Goal: Information Seeking & Learning: Learn about a topic

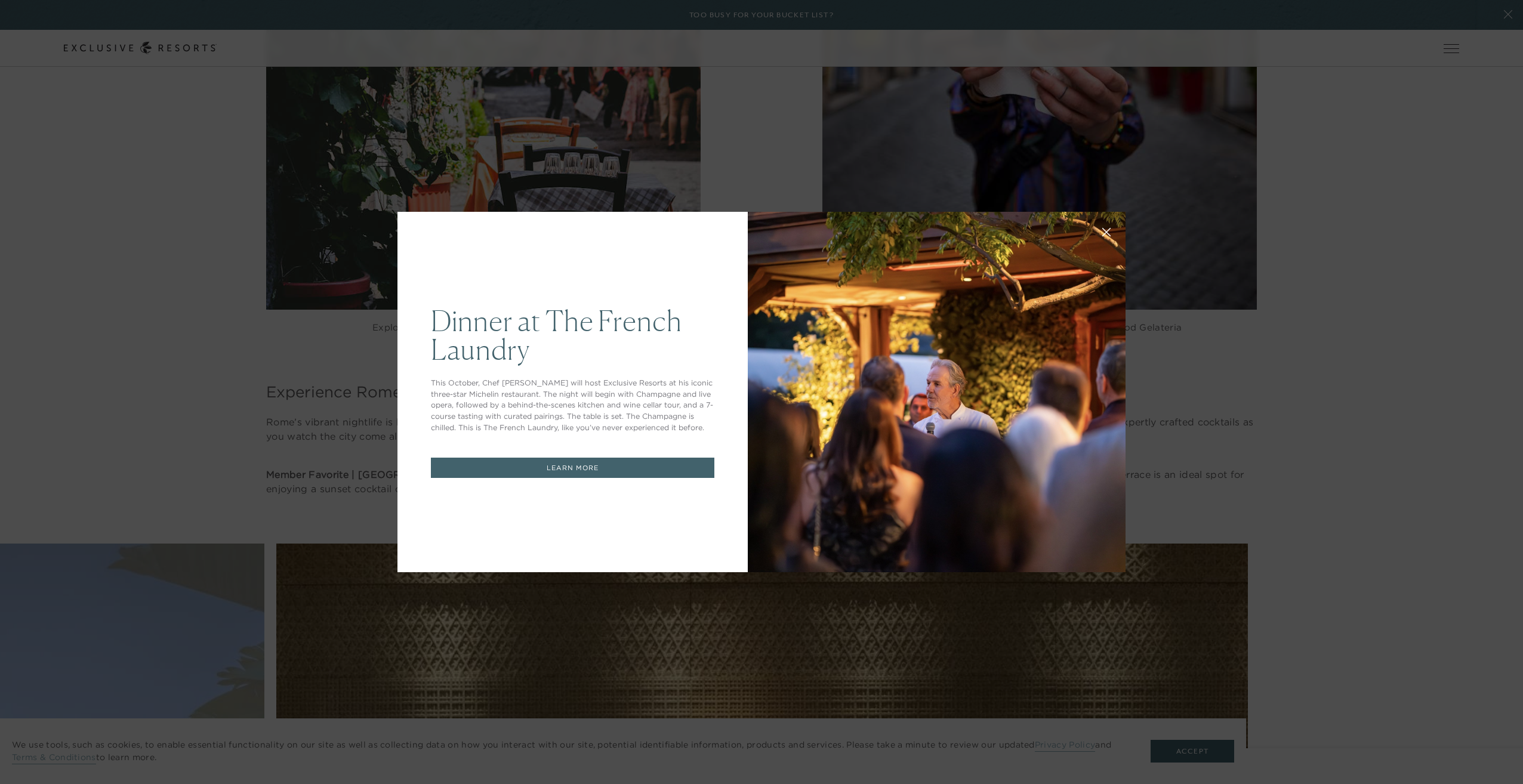
click at [1311, 462] on div "Dinner at The [GEOGRAPHIC_DATA] This October, Chef [PERSON_NAME] will host Excl…" at bounding box center [762, 392] width 1523 height 784
click at [1104, 231] on icon at bounding box center [1106, 231] width 9 height 9
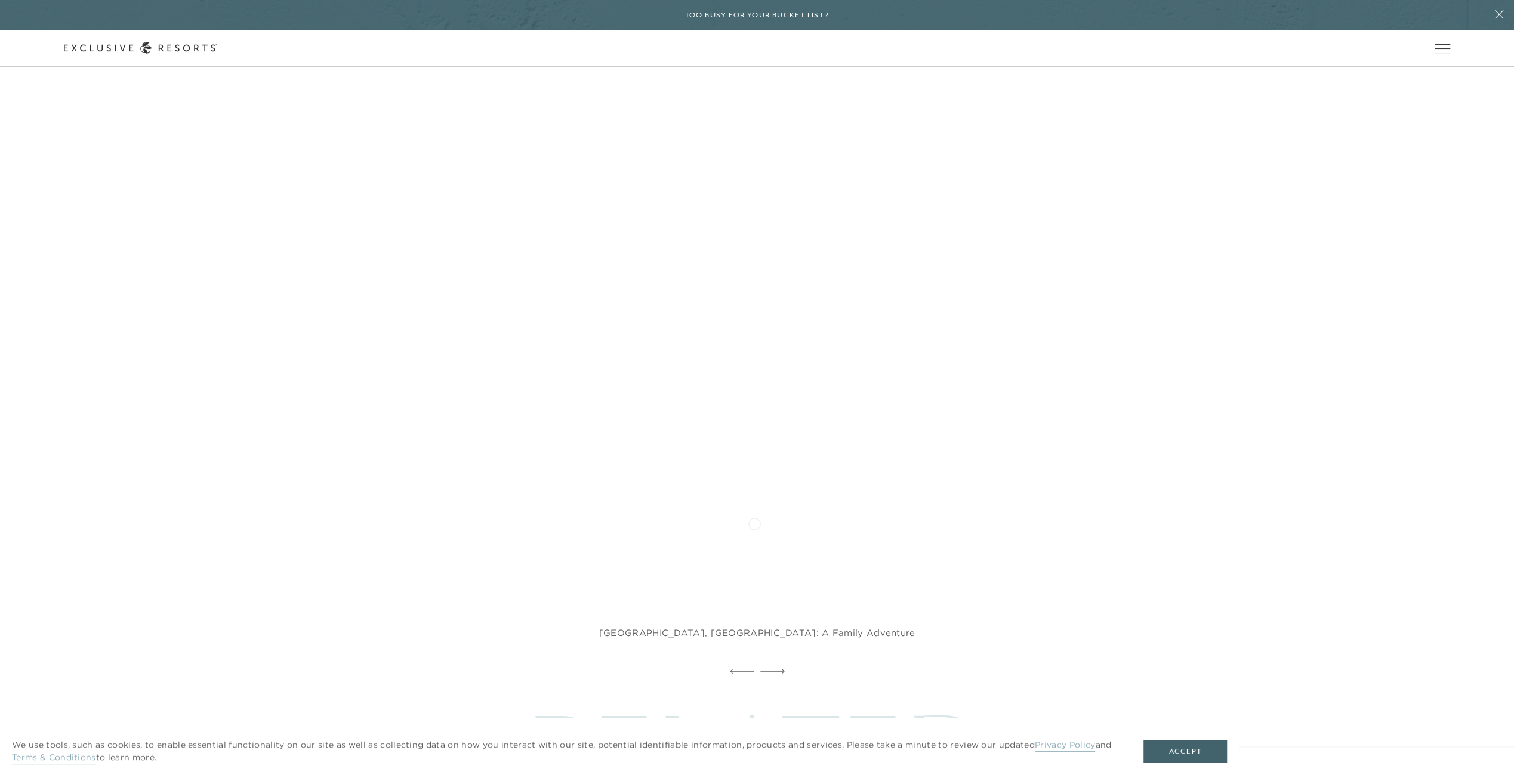
scroll to position [9367, 0]
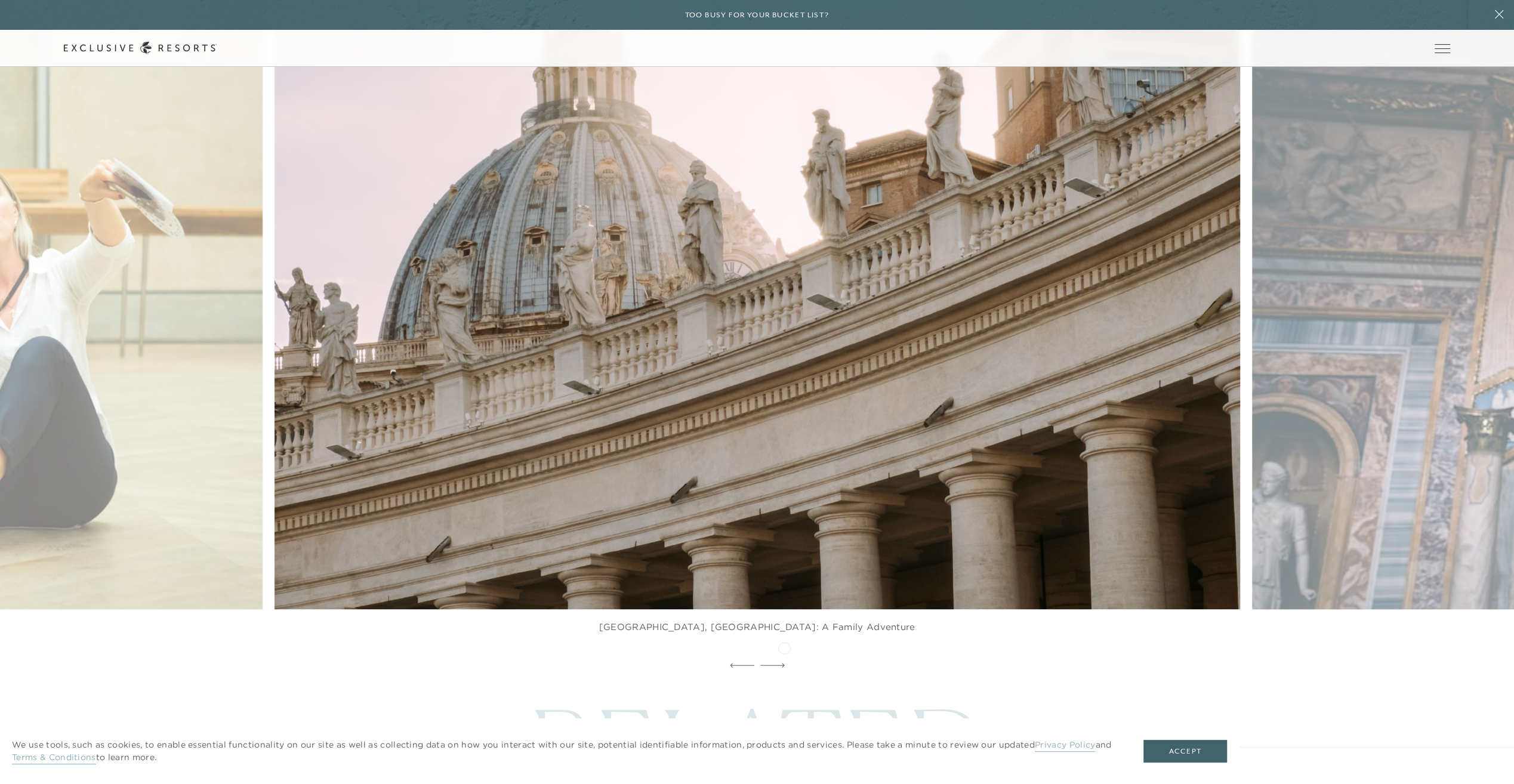
click at [784, 657] on div at bounding box center [757, 666] width 1514 height 18
click at [775, 662] on icon at bounding box center [772, 665] width 24 height 5
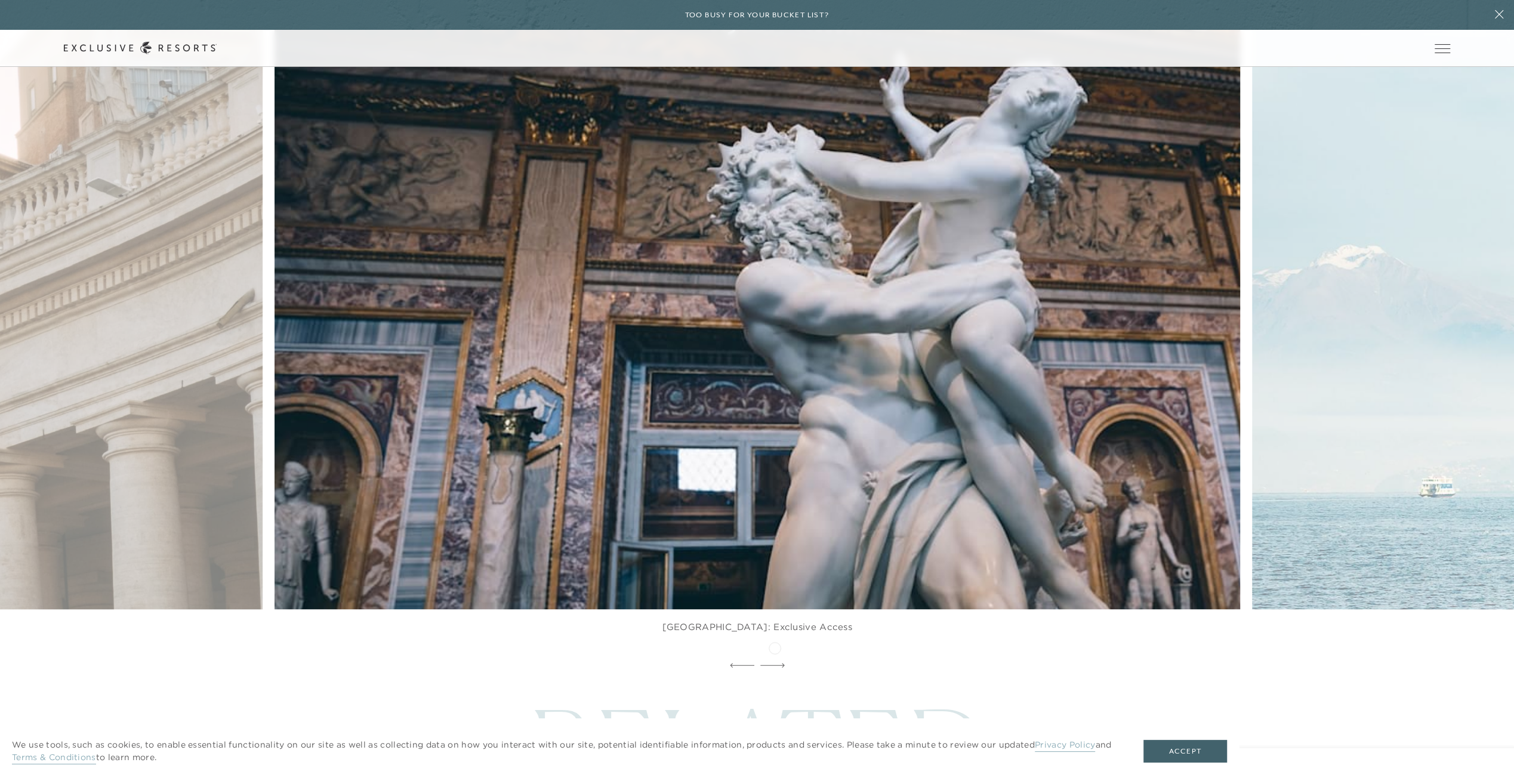
click at [775, 662] on icon at bounding box center [772, 665] width 24 height 5
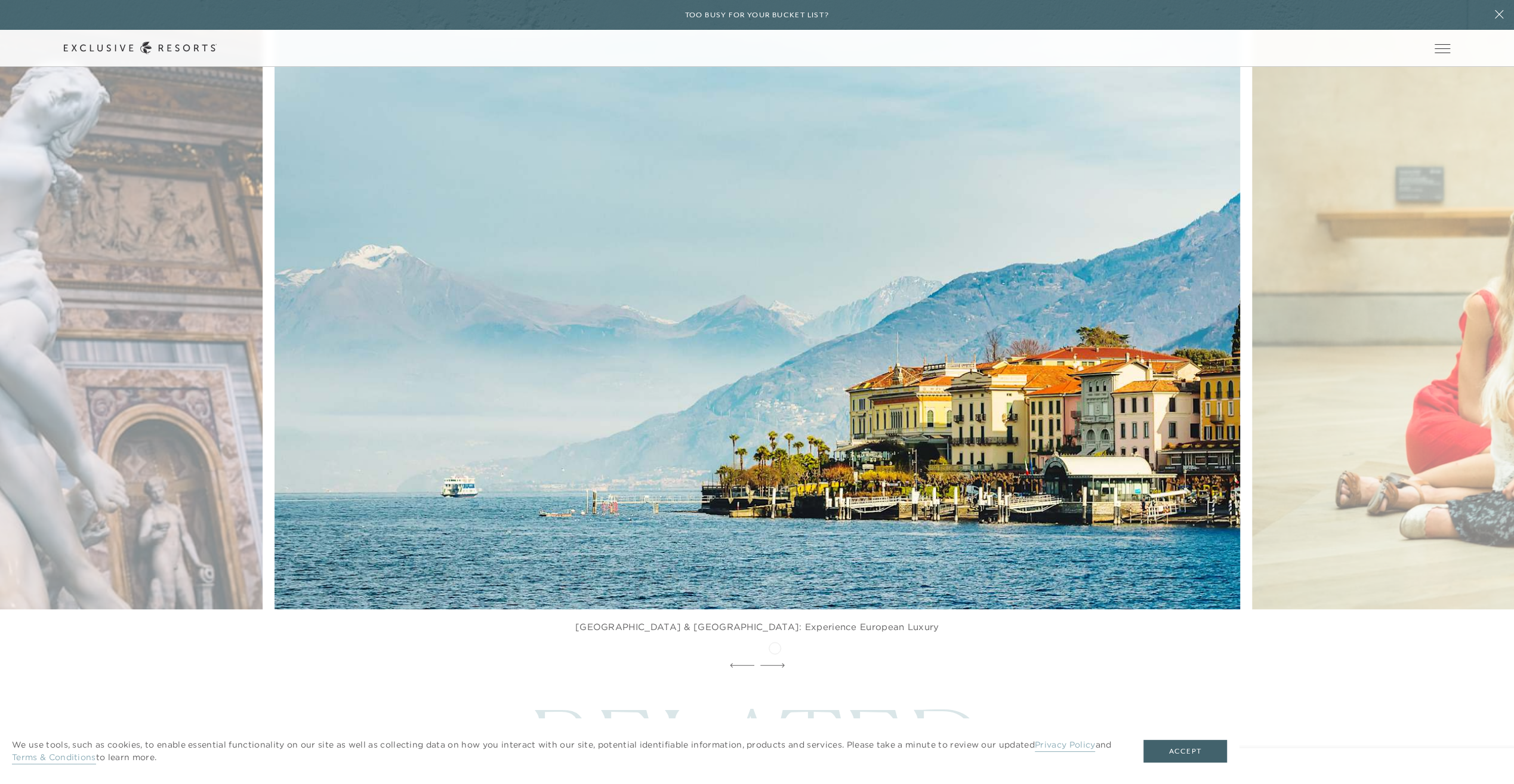
click at [775, 662] on icon at bounding box center [772, 665] width 24 height 5
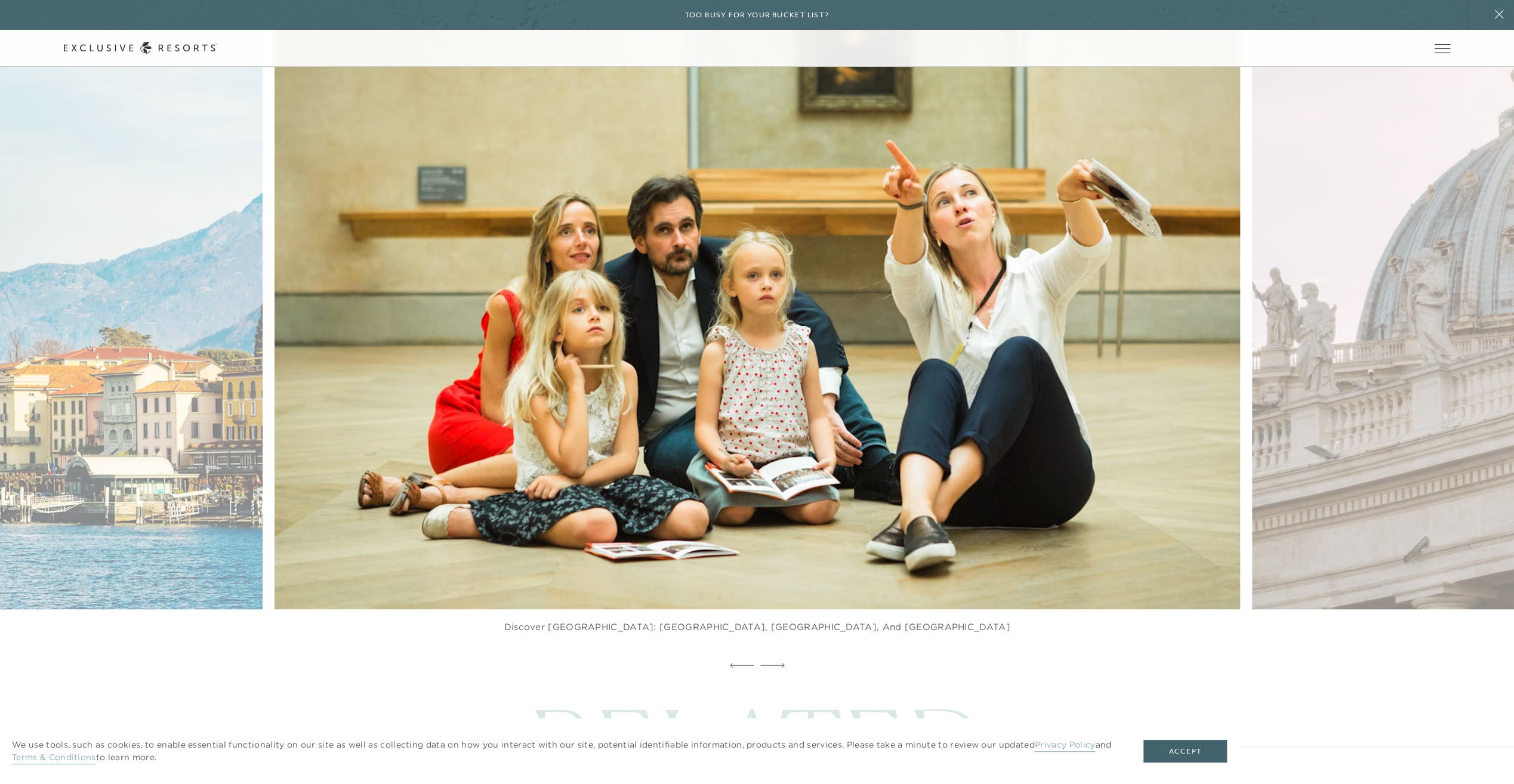
click at [775, 662] on icon at bounding box center [772, 665] width 24 height 5
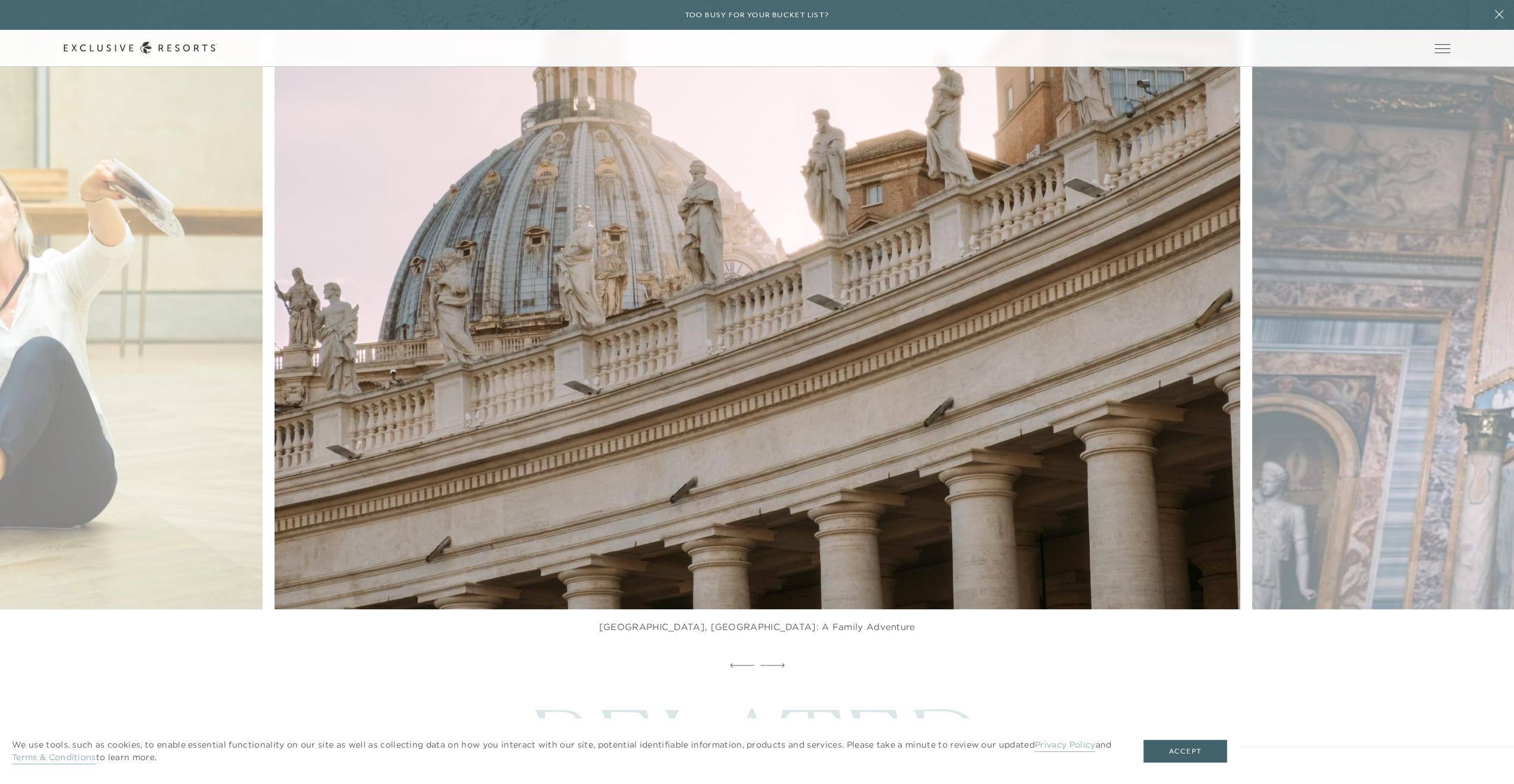
click at [775, 662] on icon at bounding box center [772, 665] width 24 height 5
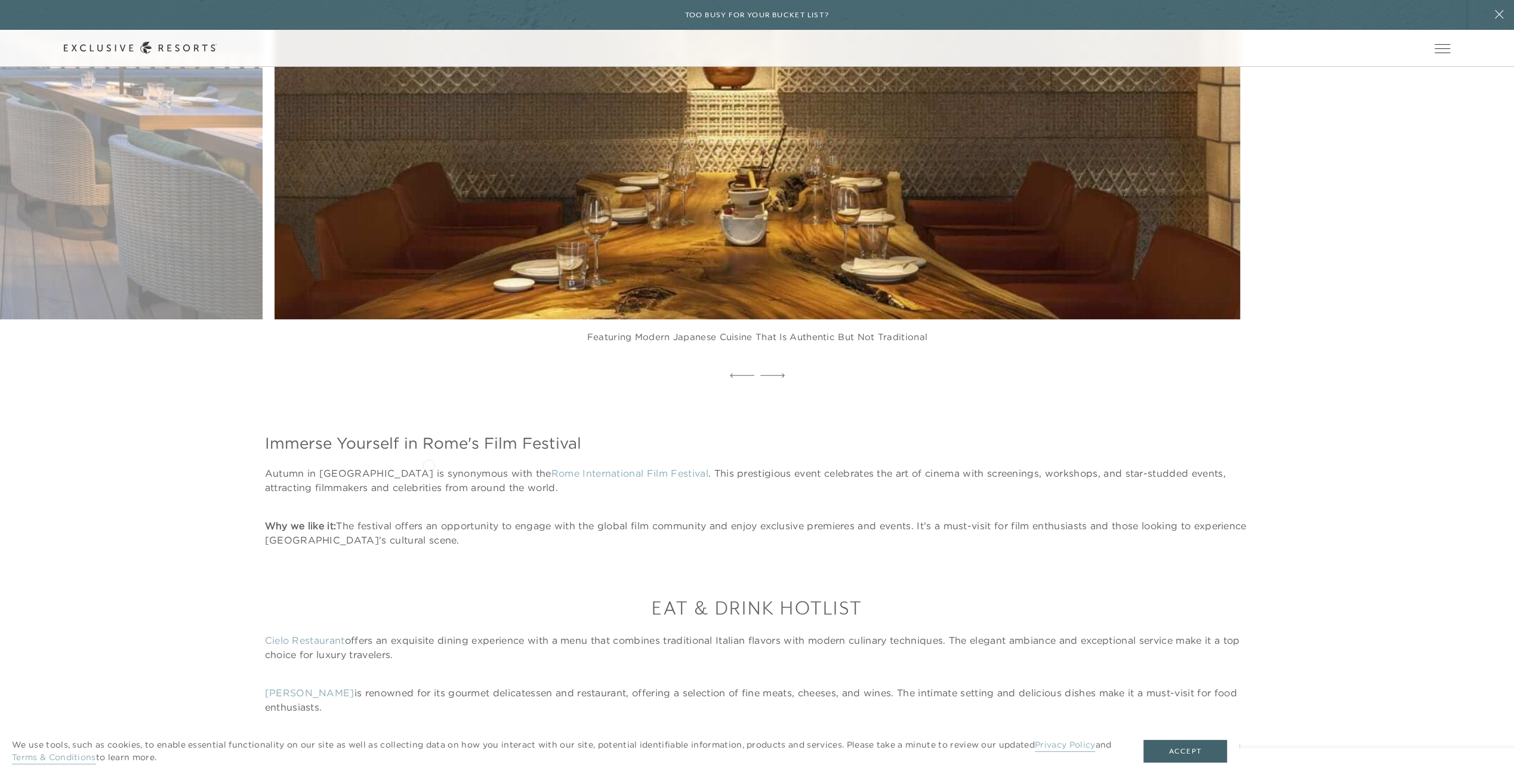
scroll to position [5727, 0]
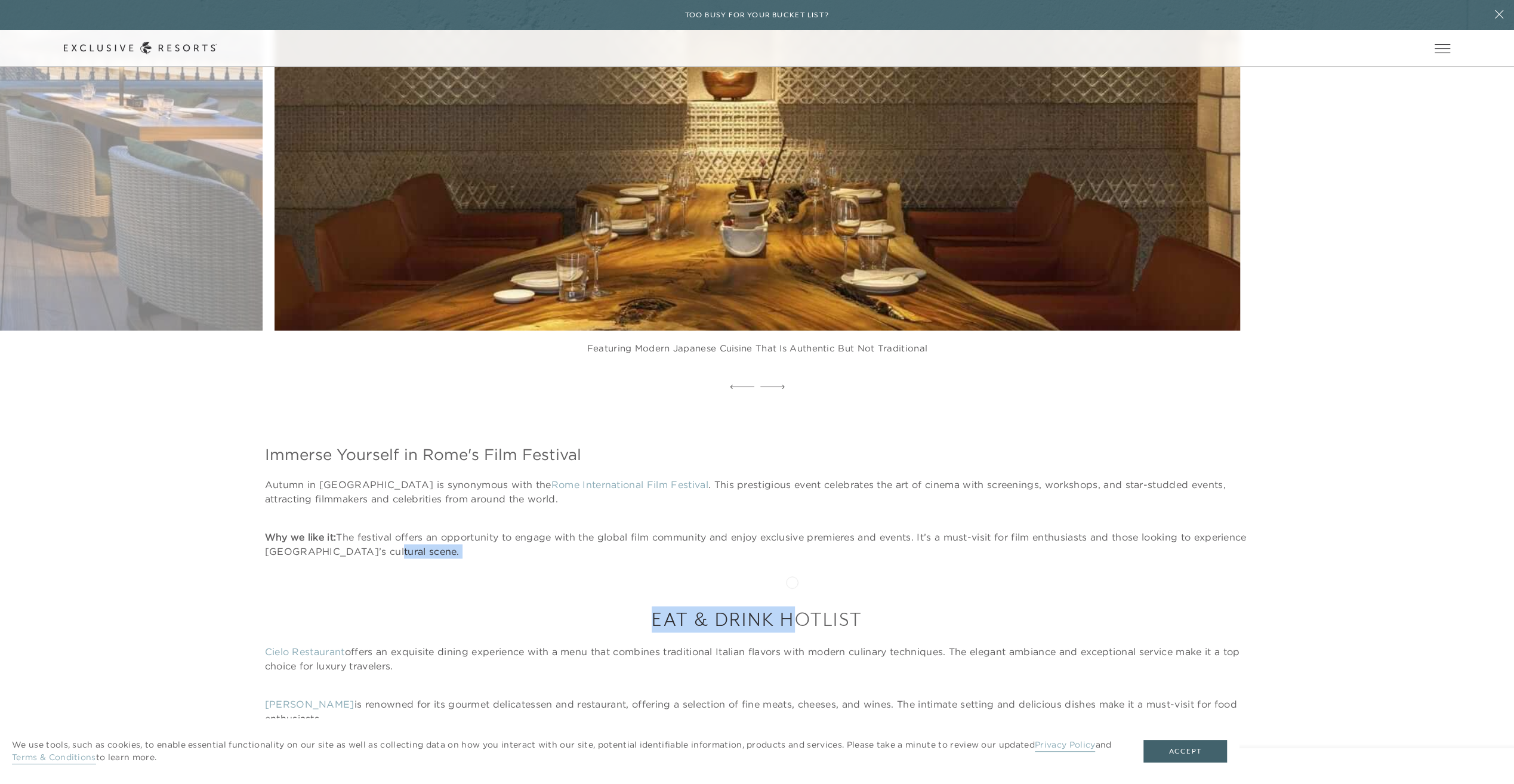
drag, startPoint x: 456, startPoint y: 549, endPoint x: 792, endPoint y: 581, distance: 337.5
click at [792, 581] on article "Experience the Eternal City: A Luxury Guide to [GEOGRAPHIC_DATA] [GEOGRAPHIC_DA…" at bounding box center [757, 19] width 1514 height 11242
drag, startPoint x: 792, startPoint y: 581, endPoint x: 734, endPoint y: 577, distance: 58.1
click at [734, 577] on div "EAT & DRINK HOTLIST Cielo Restaurant offers an exquisite dining experience with…" at bounding box center [757, 687] width 1514 height 258
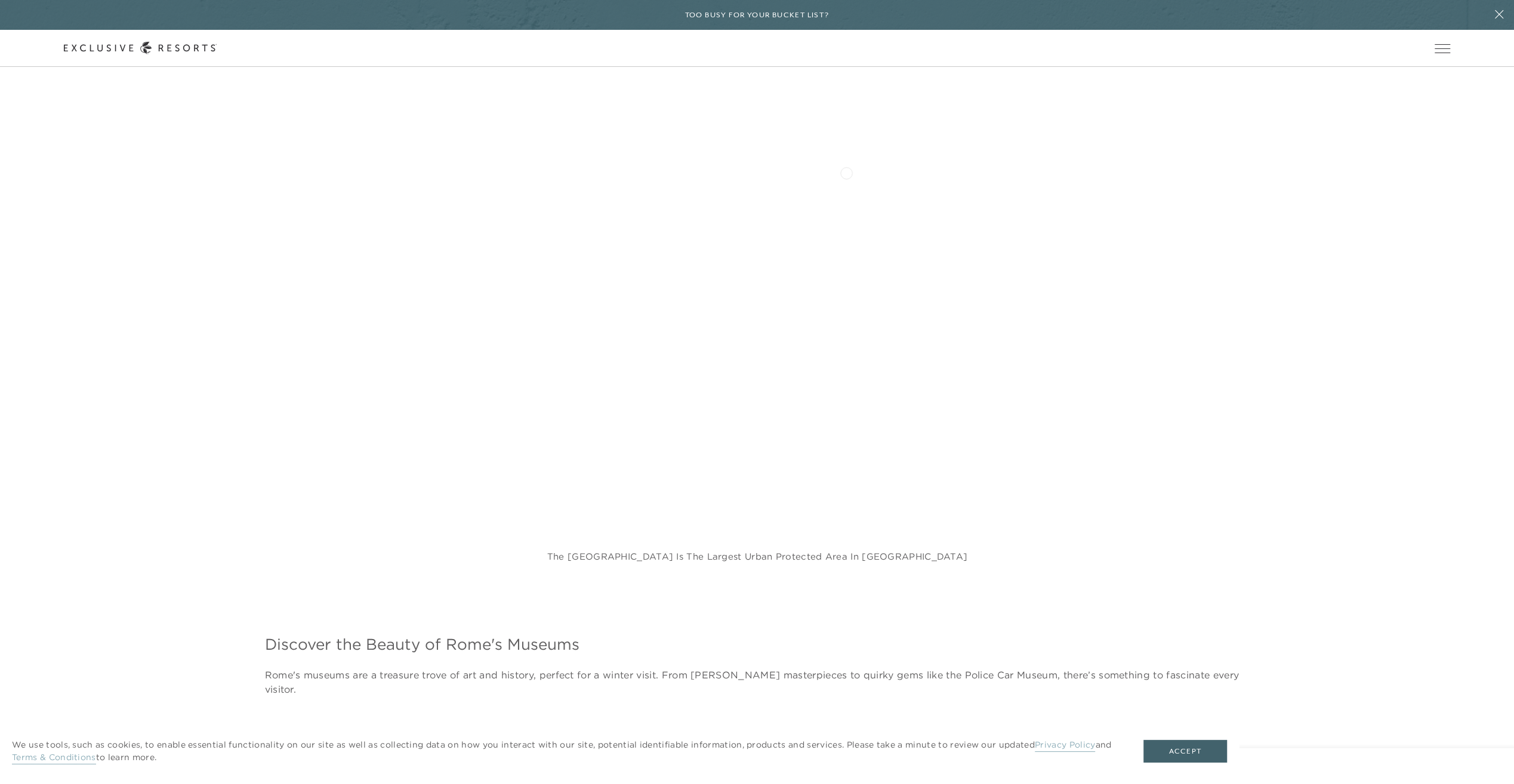
scroll to position [2804, 0]
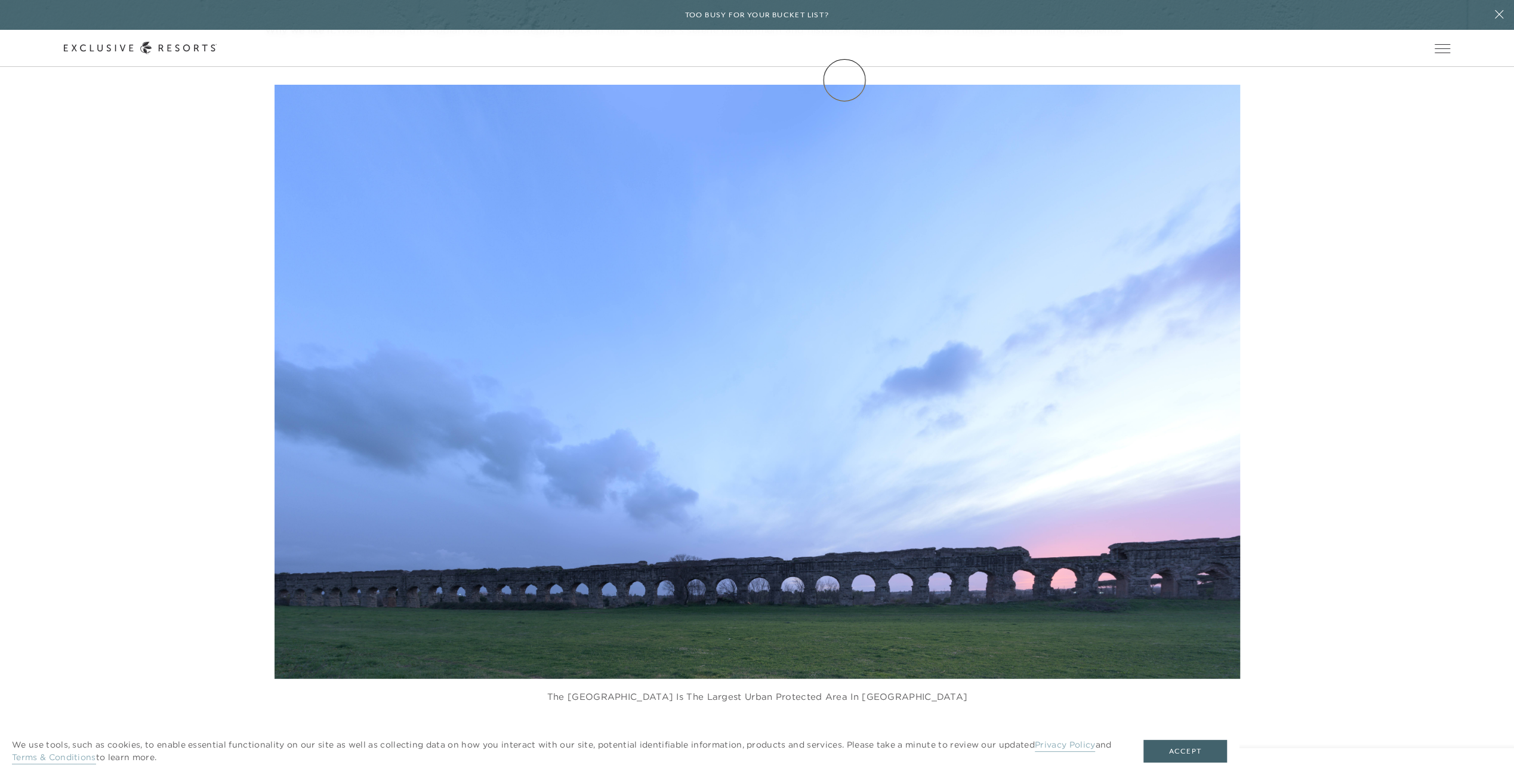
click at [0, 0] on link "Community" at bounding box center [0, 0] width 0 height 0
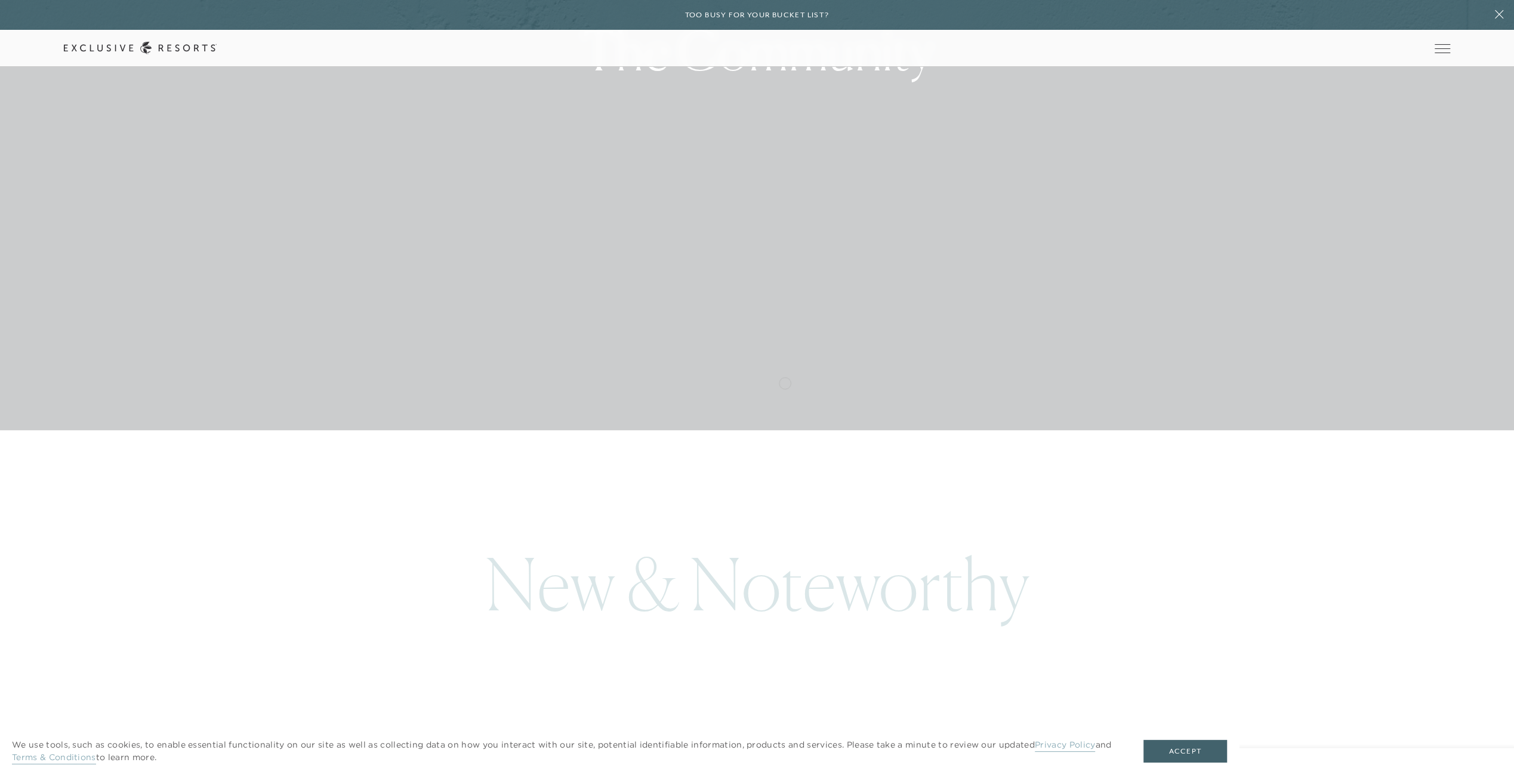
scroll to position [358, 0]
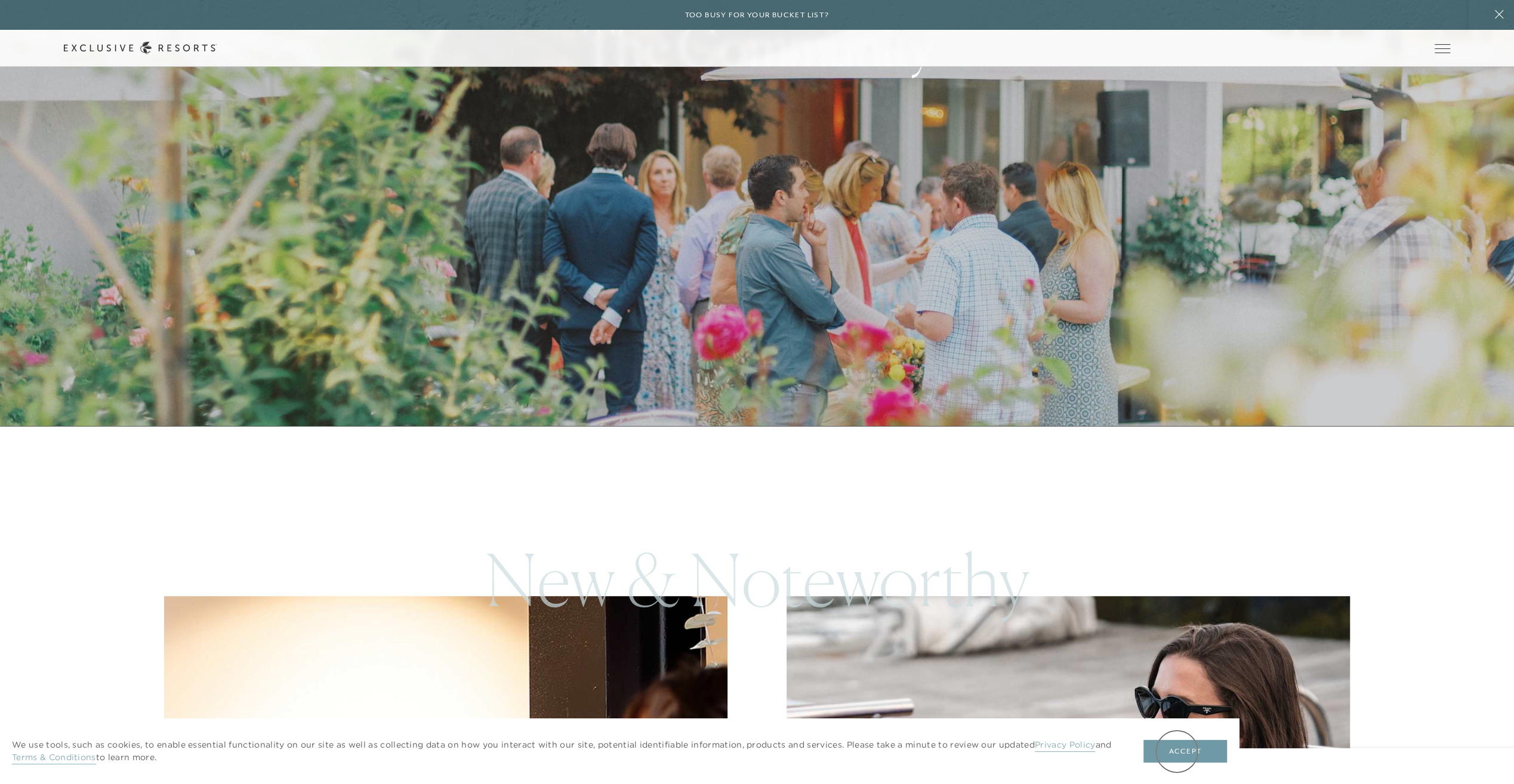
click at [1177, 751] on button "Accept" at bounding box center [1185, 750] width 83 height 23
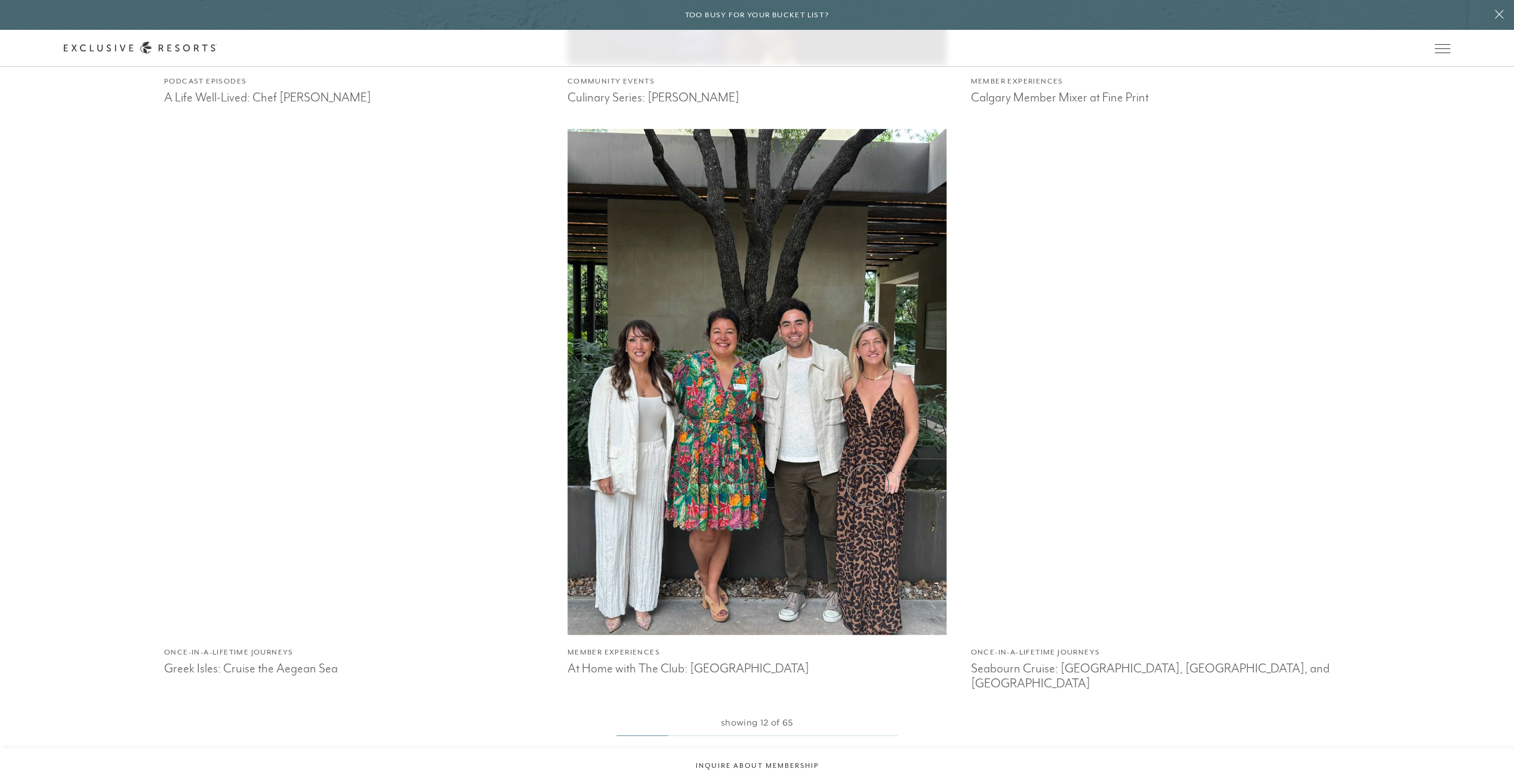
scroll to position [5548, 0]
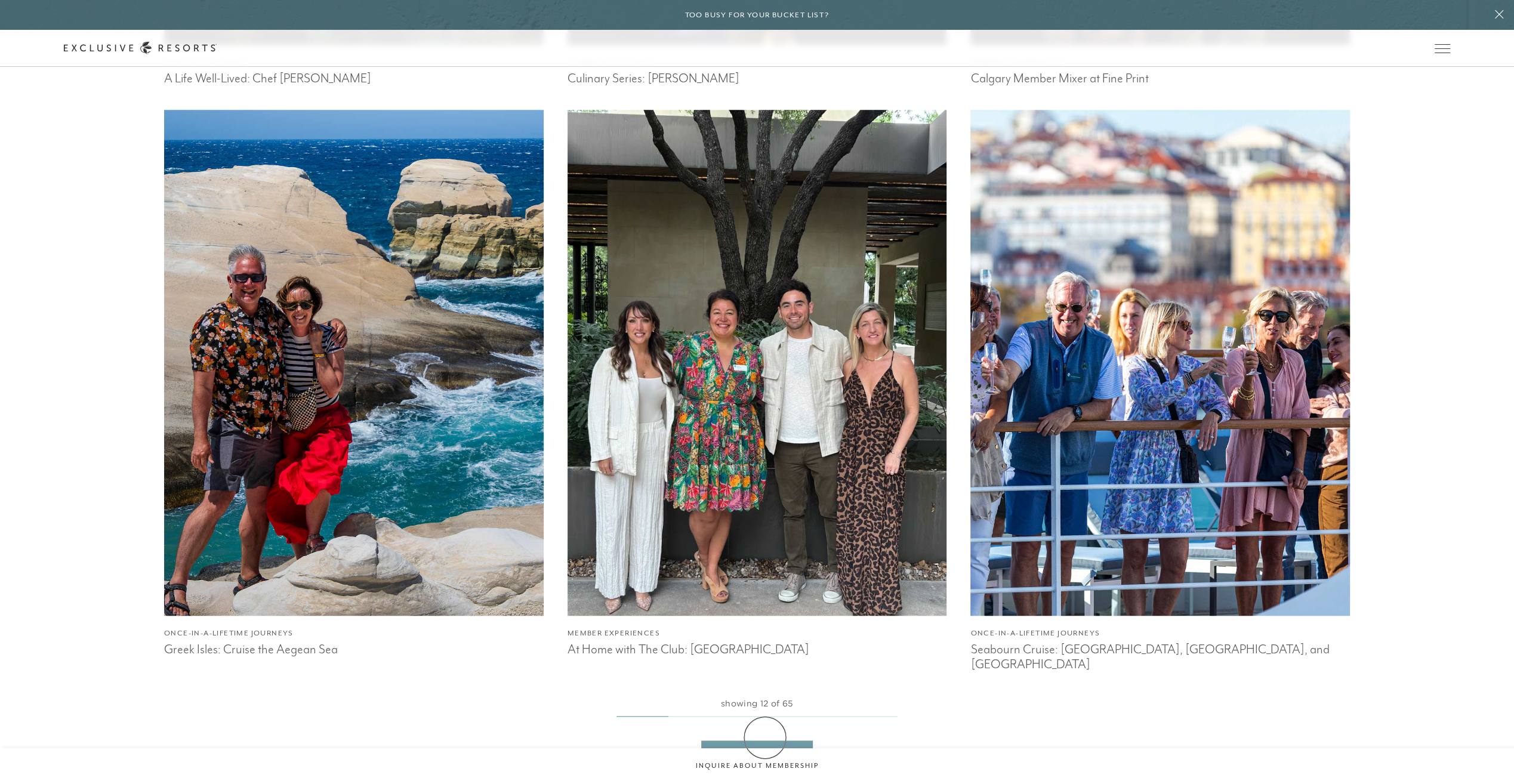
click at [765, 740] on link "View More Events" at bounding box center [756, 751] width 111 height 23
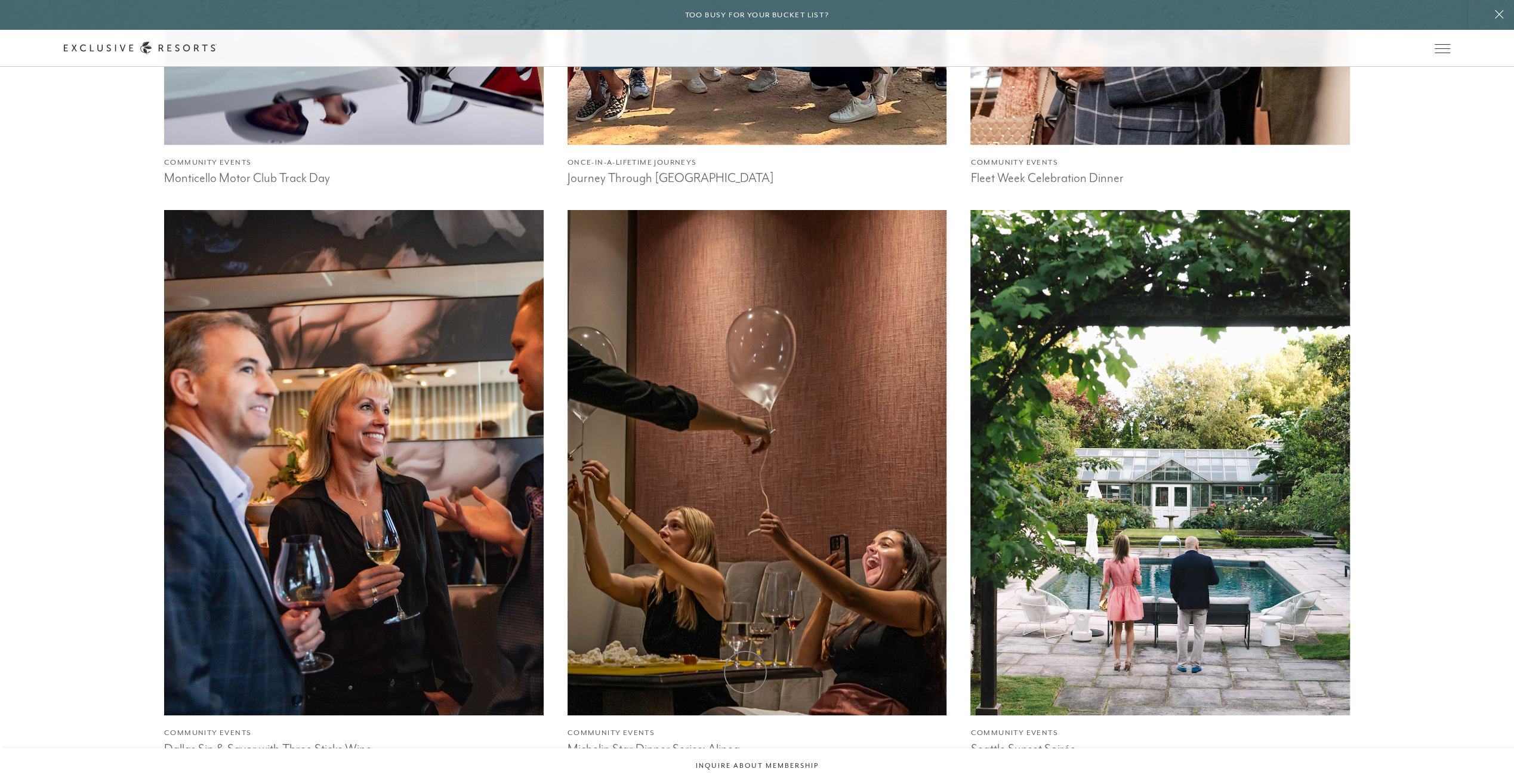
scroll to position [12886, 0]
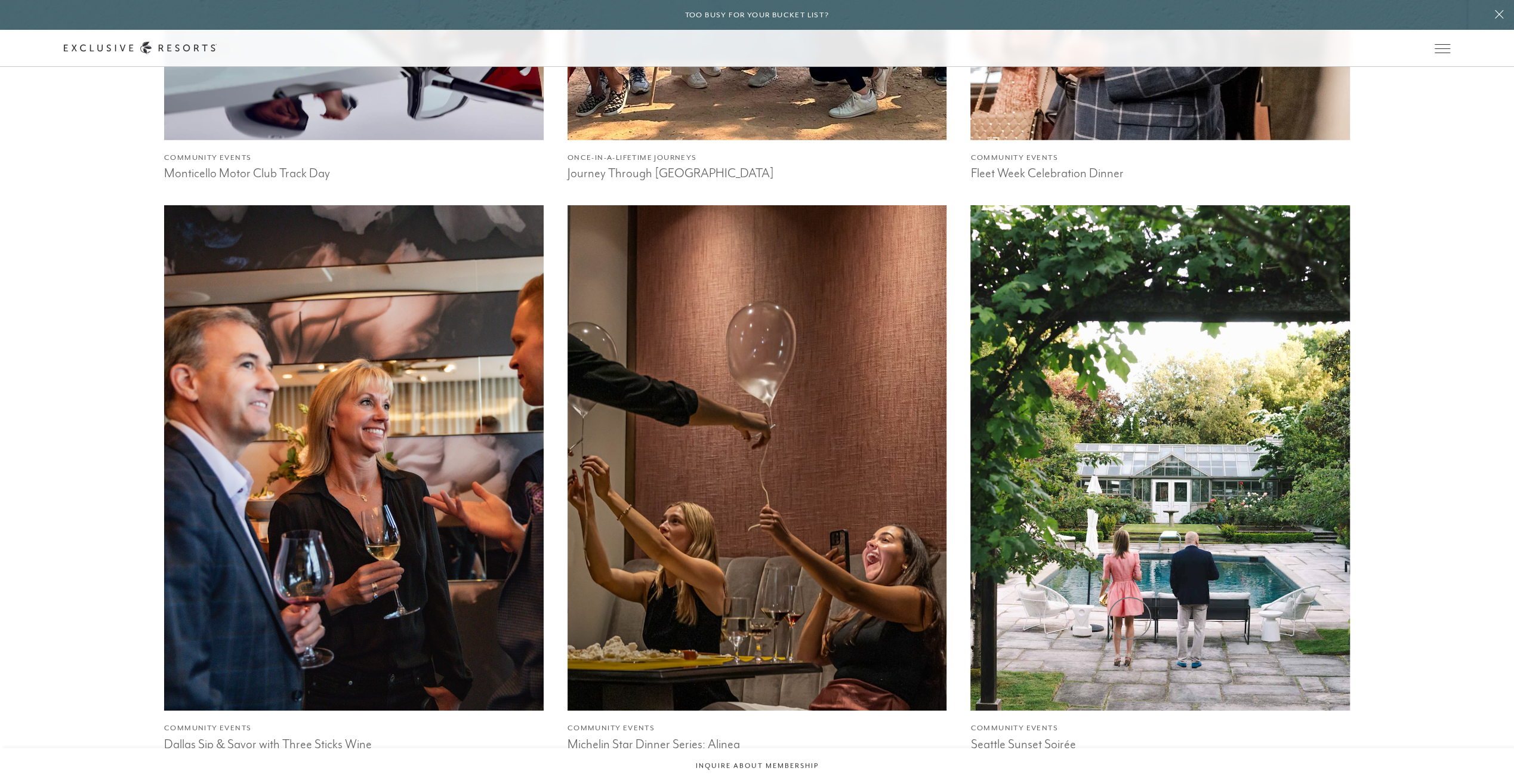
click at [1129, 618] on img at bounding box center [1160, 457] width 417 height 556
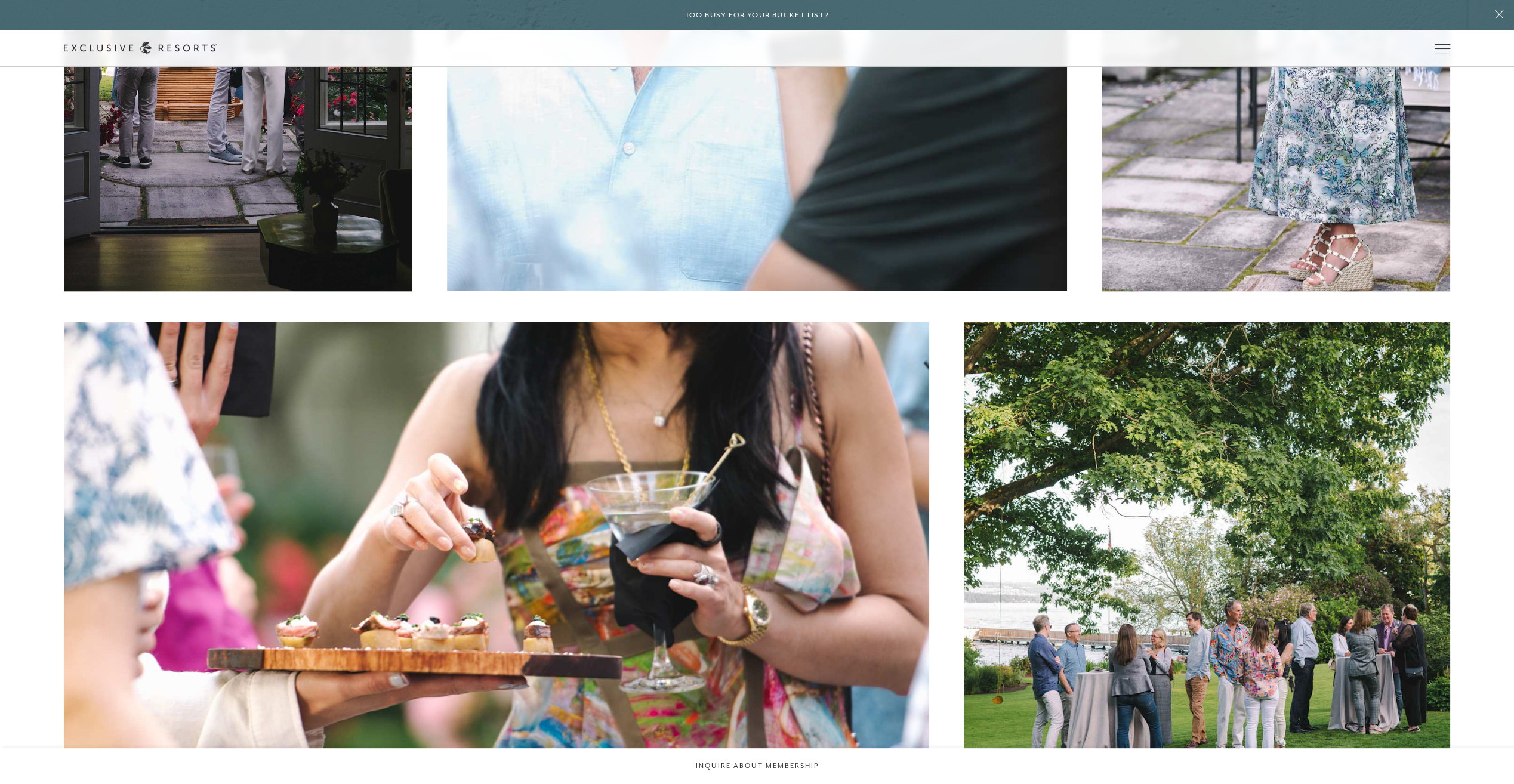
scroll to position [2566, 0]
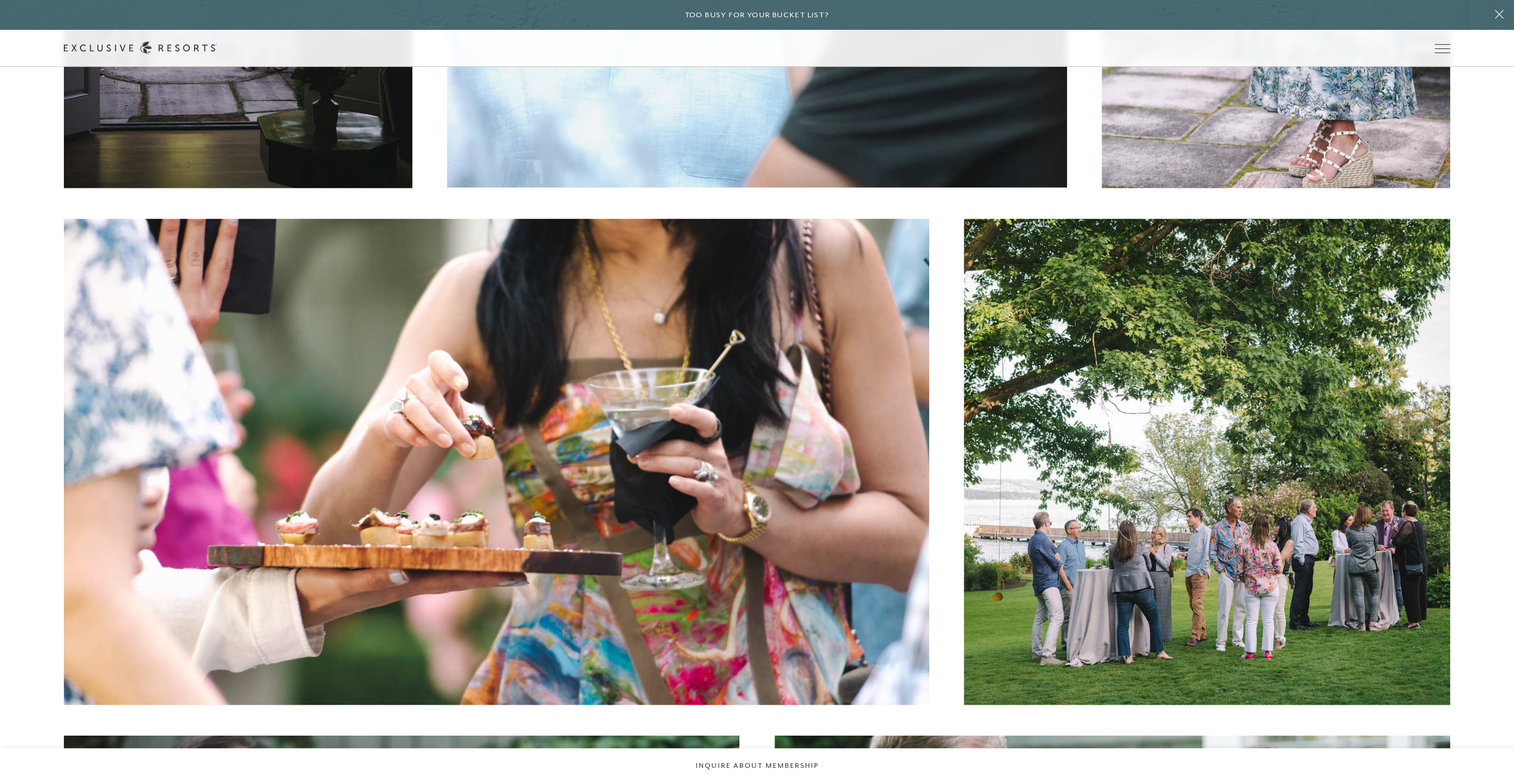
click at [1138, 521] on img at bounding box center [1207, 462] width 487 height 487
drag, startPoint x: 1138, startPoint y: 521, endPoint x: 1094, endPoint y: 521, distance: 44.0
click at [1094, 521] on img at bounding box center [1207, 462] width 487 height 487
click at [1218, 546] on img at bounding box center [1207, 462] width 487 height 487
click at [1478, 341] on article "Seattle Sunset Soirée [GEOGRAPHIC_DATA], [GEOGRAPHIC_DATA] — On [DATE], Members…" at bounding box center [757, 18] width 1514 height 4913
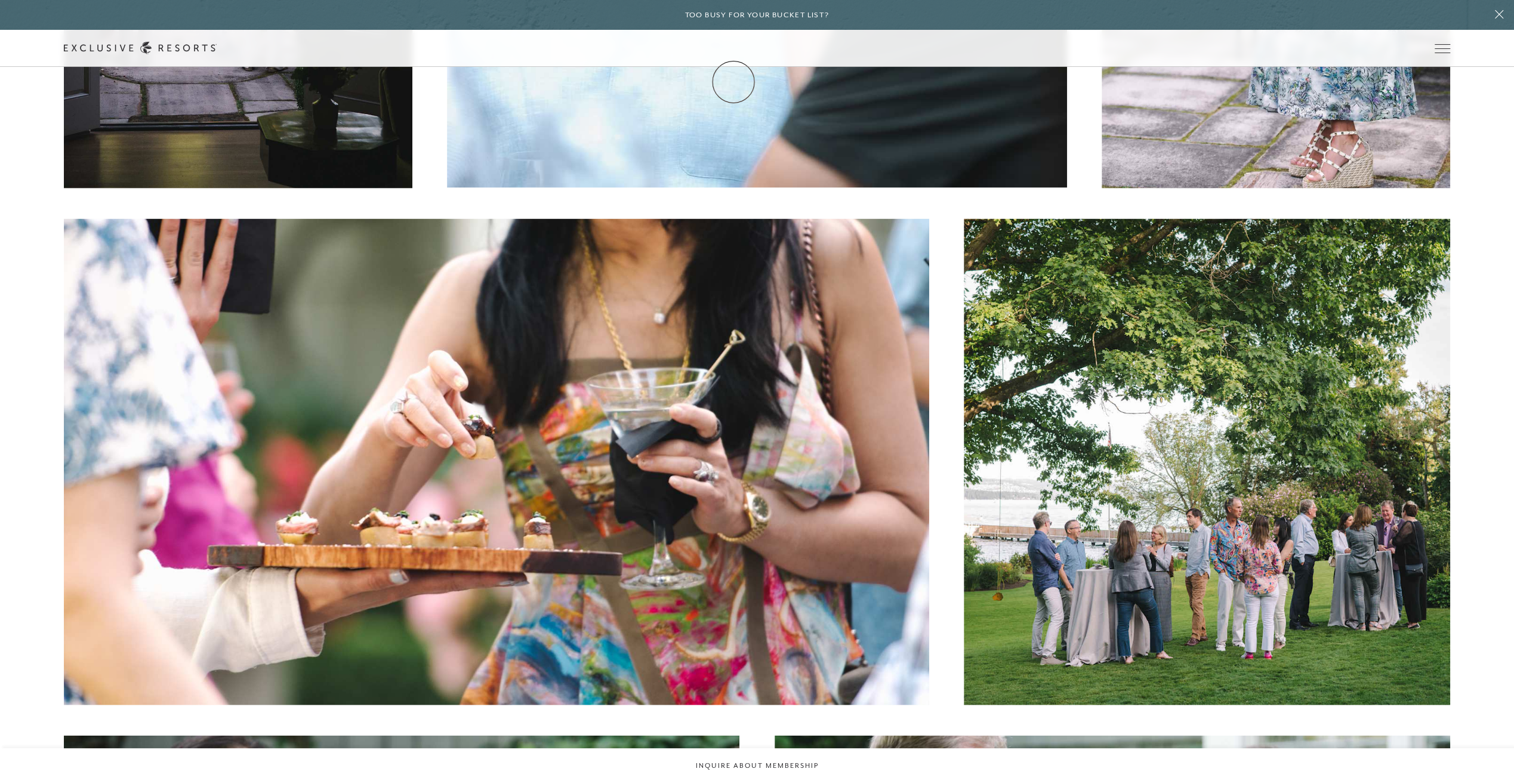
click at [0, 0] on link "How it works" at bounding box center [0, 0] width 0 height 0
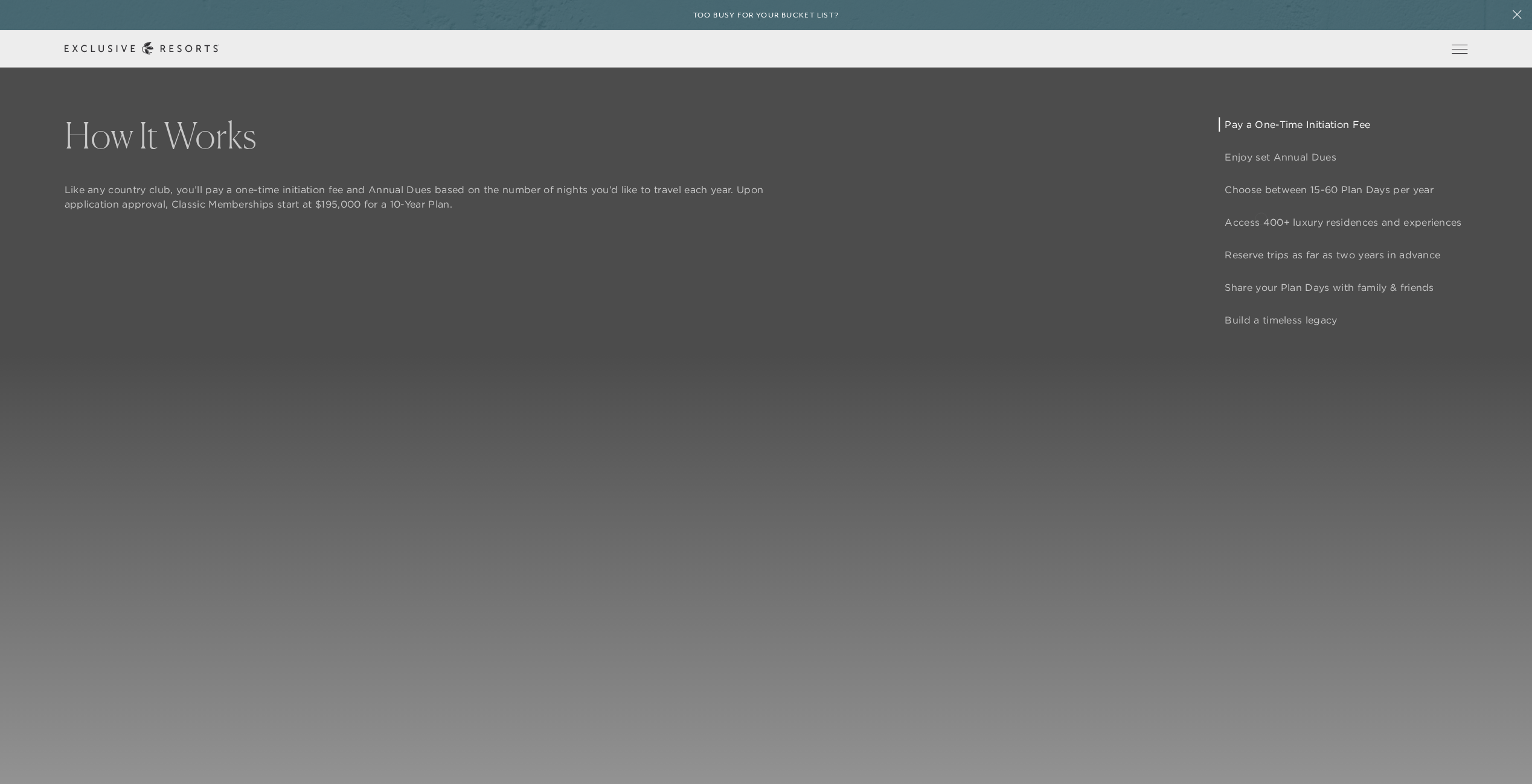
scroll to position [1328, 0]
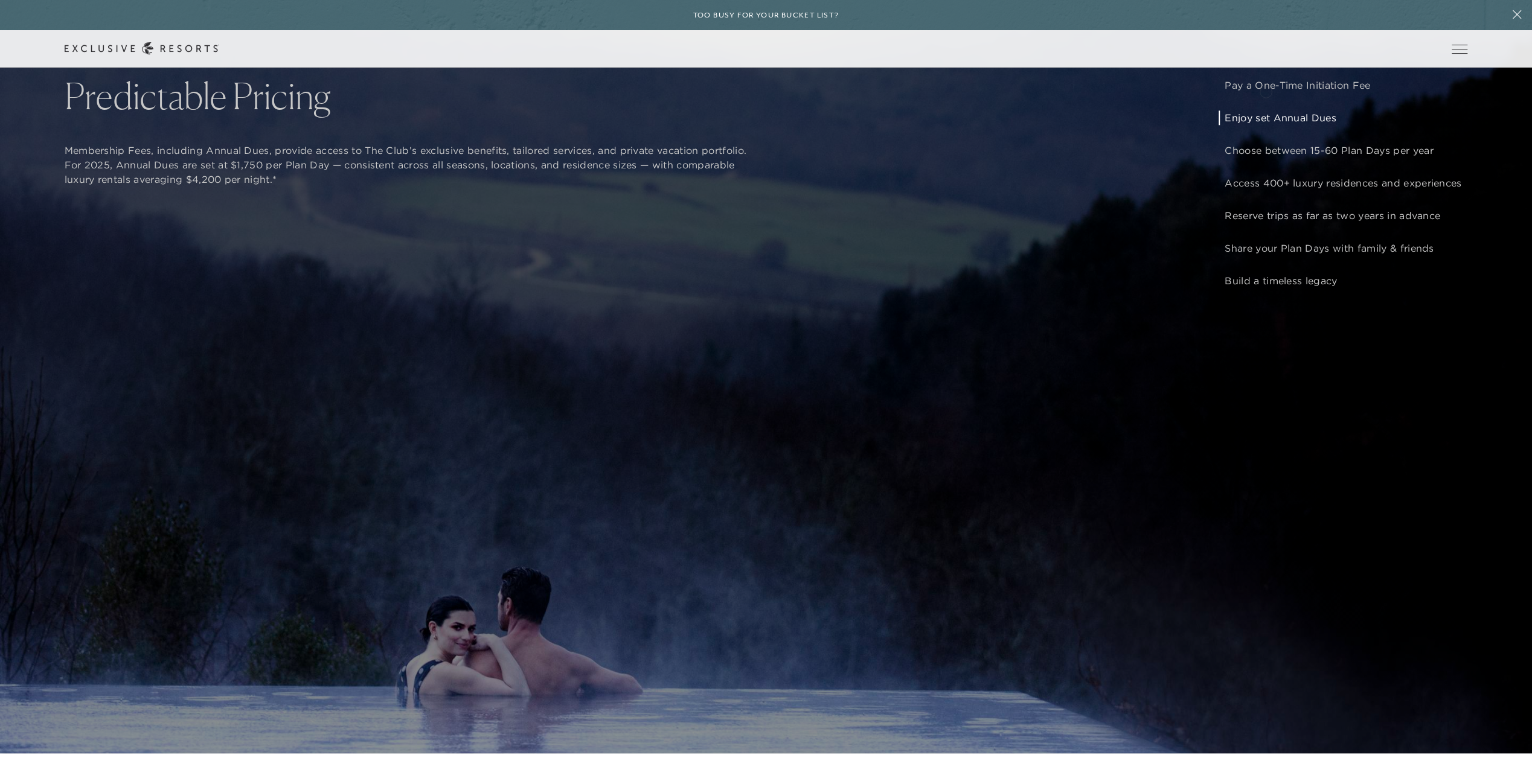
click at [1266, 68] on header "Skip to main content Too busy for your bucket list? Not a bucket list. A bluepr…" at bounding box center [766, 34] width 1532 height 68
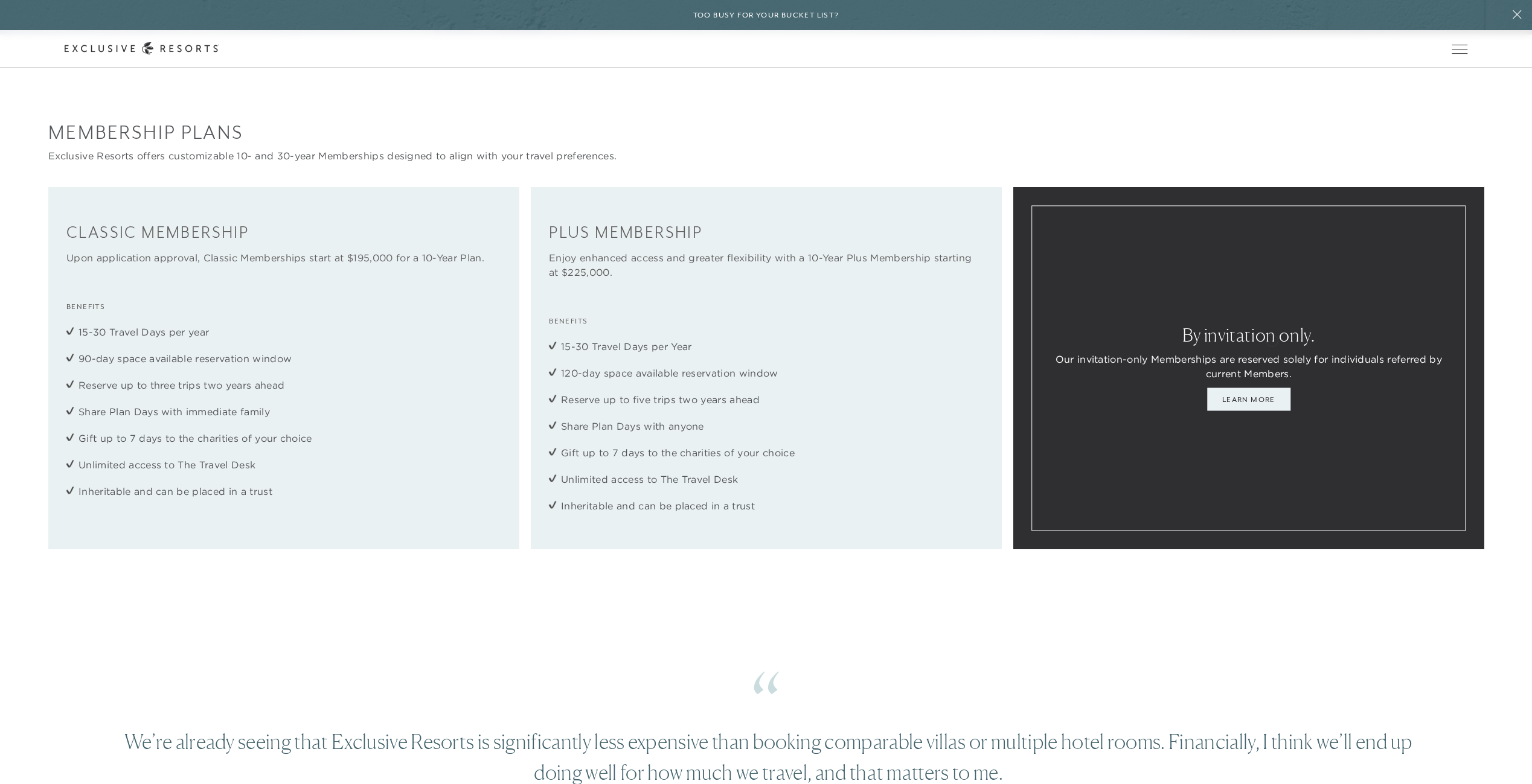
scroll to position [2053, 0]
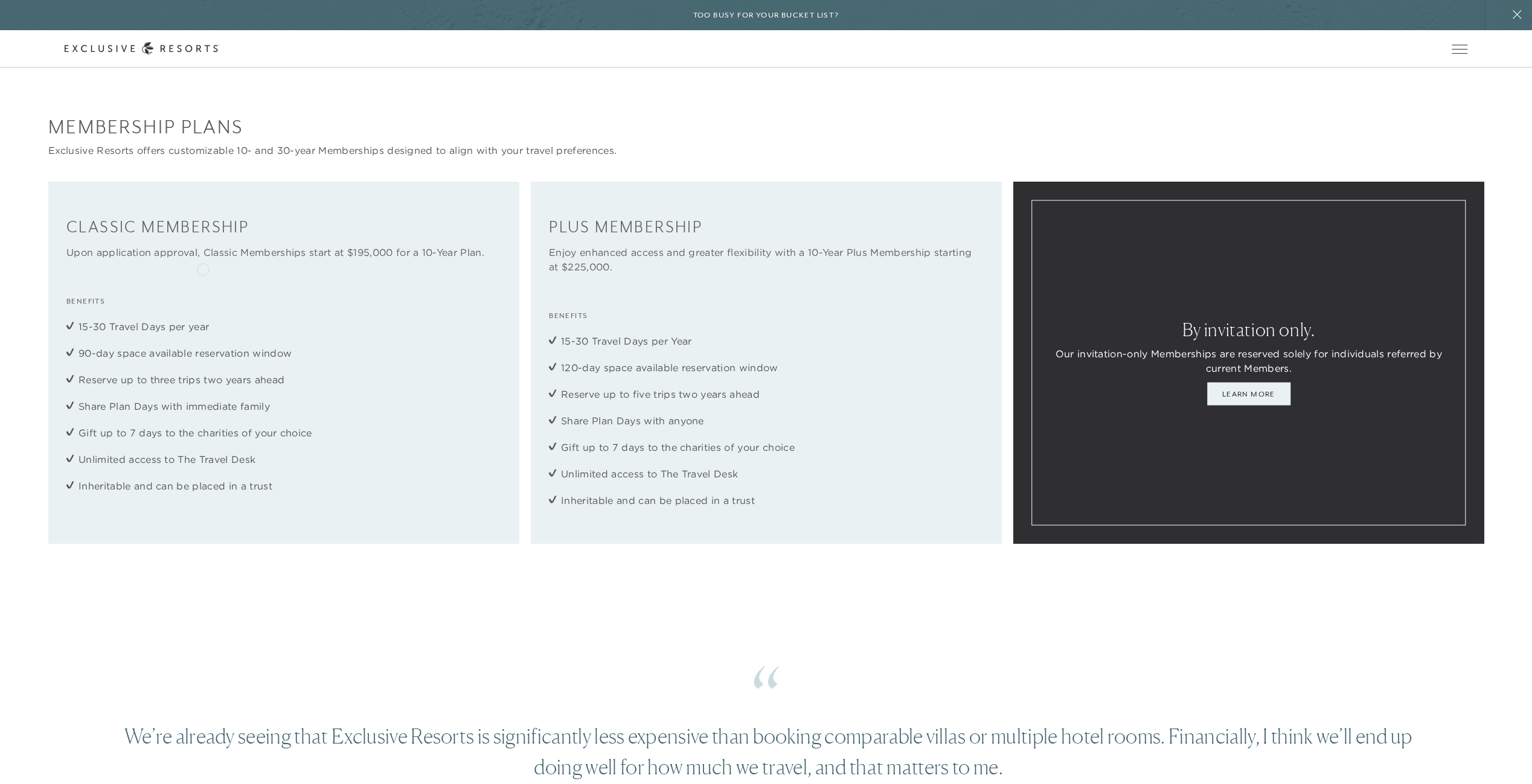
click at [496, 259] on p "Upon application approval, Classic Memberships start at $195,000 for a 10-Year …" at bounding box center [283, 252] width 434 height 14
click at [726, 315] on div "Plus Membership Enjoy enhanced access and greater flexibility with a 10-Year Pl…" at bounding box center [766, 362] width 470 height 361
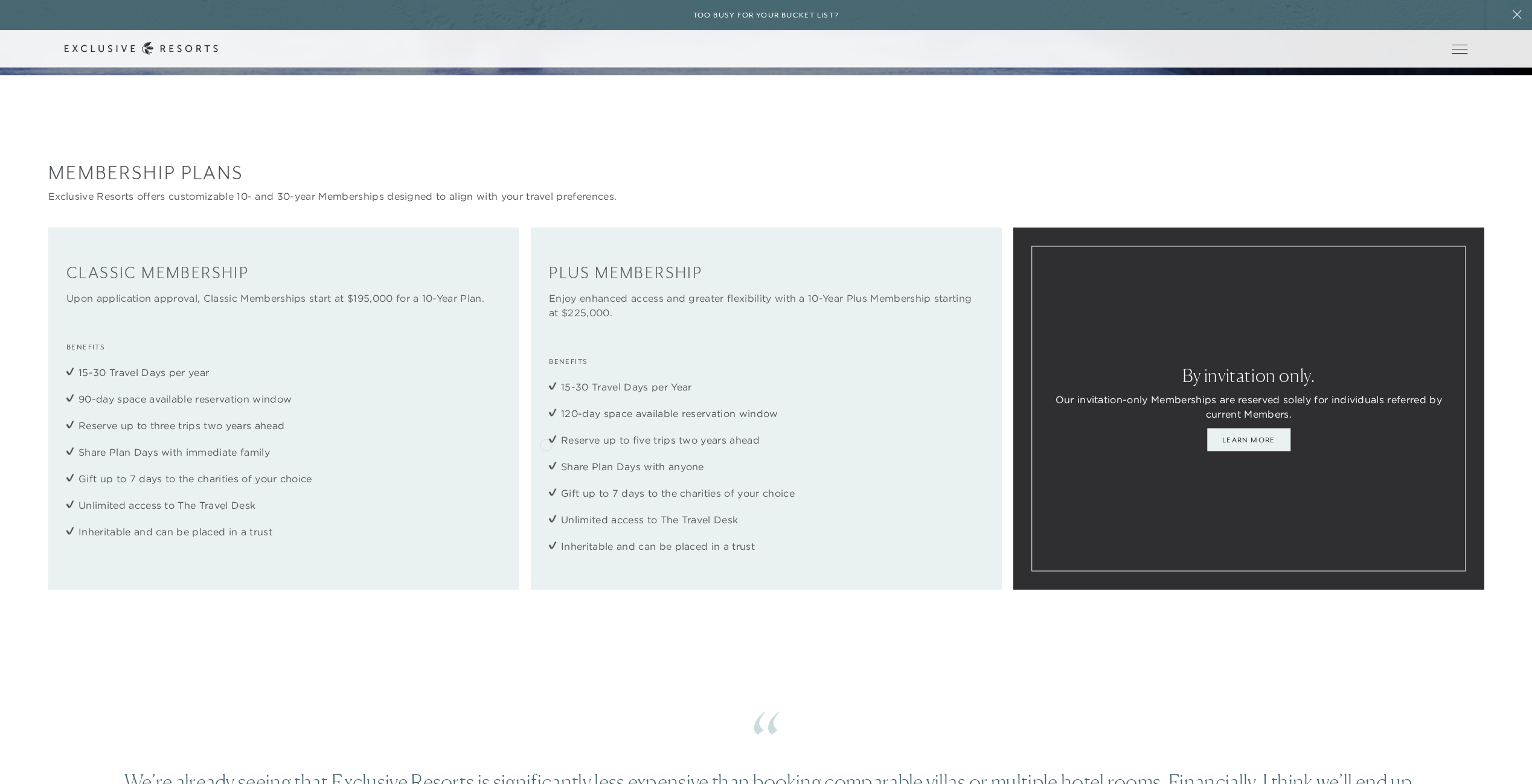
scroll to position [1992, 0]
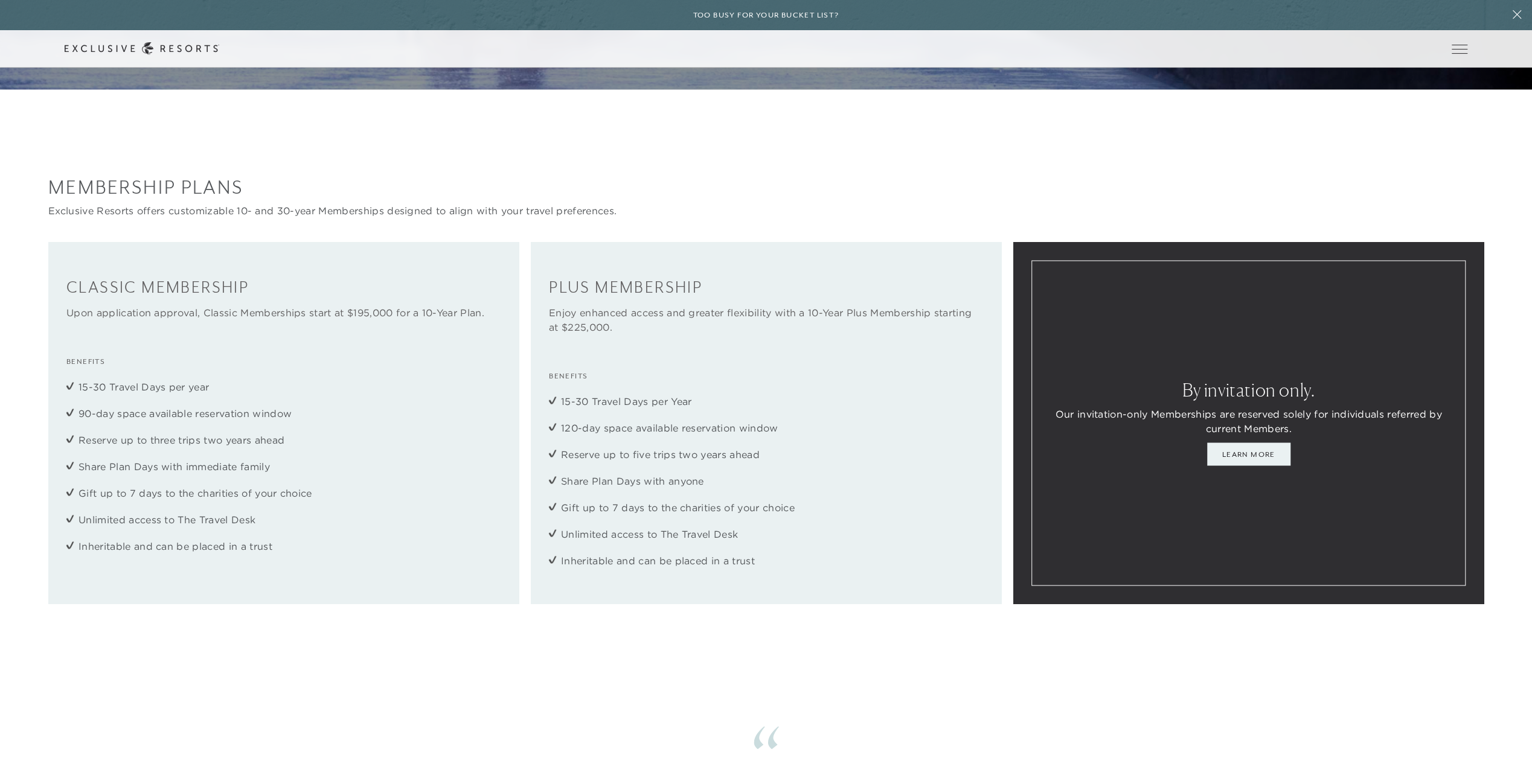
click at [787, 586] on div "Plus Membership Enjoy enhanced access and greater flexibility with a 10-Year Pl…" at bounding box center [766, 423] width 470 height 361
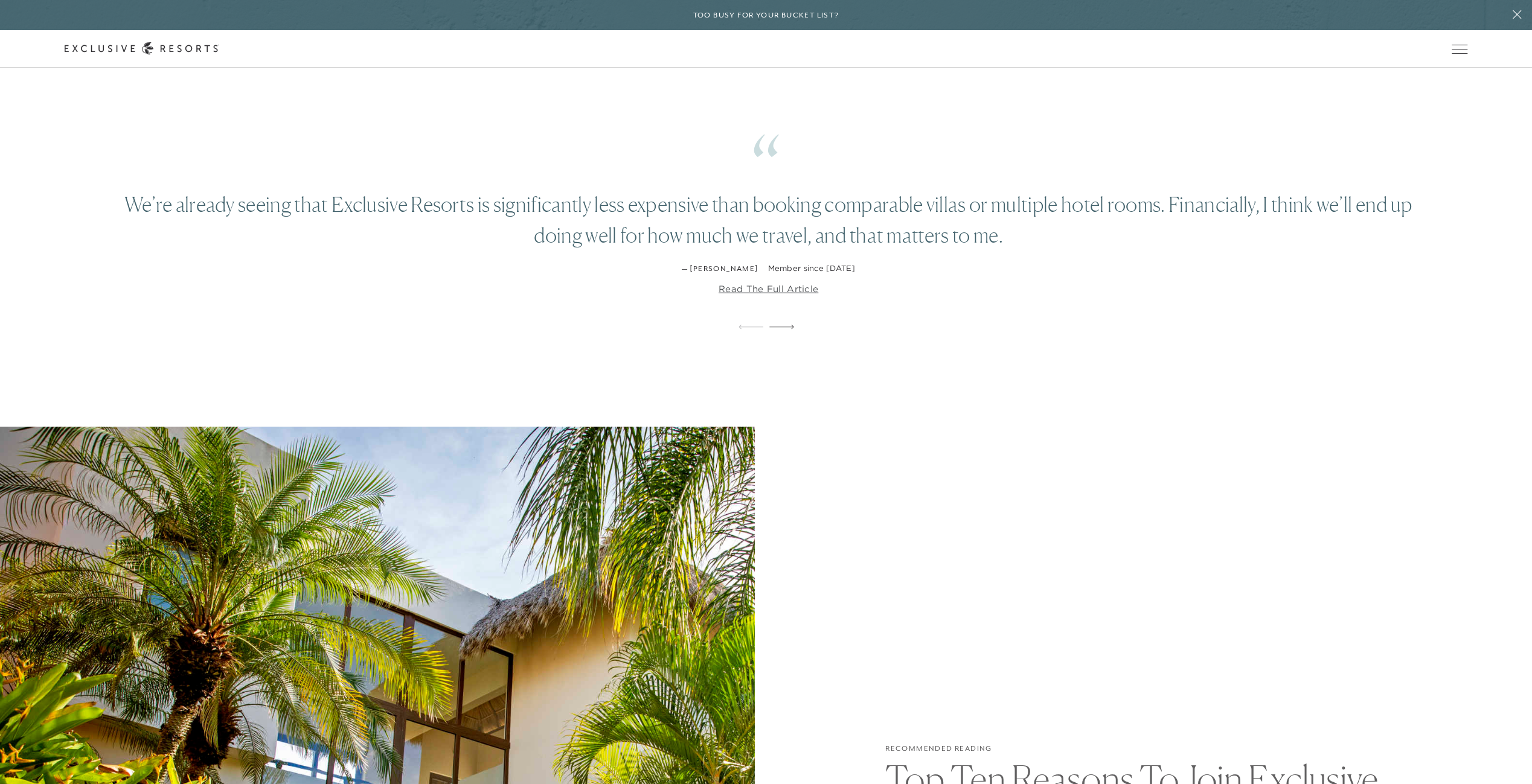
scroll to position [2597, 0]
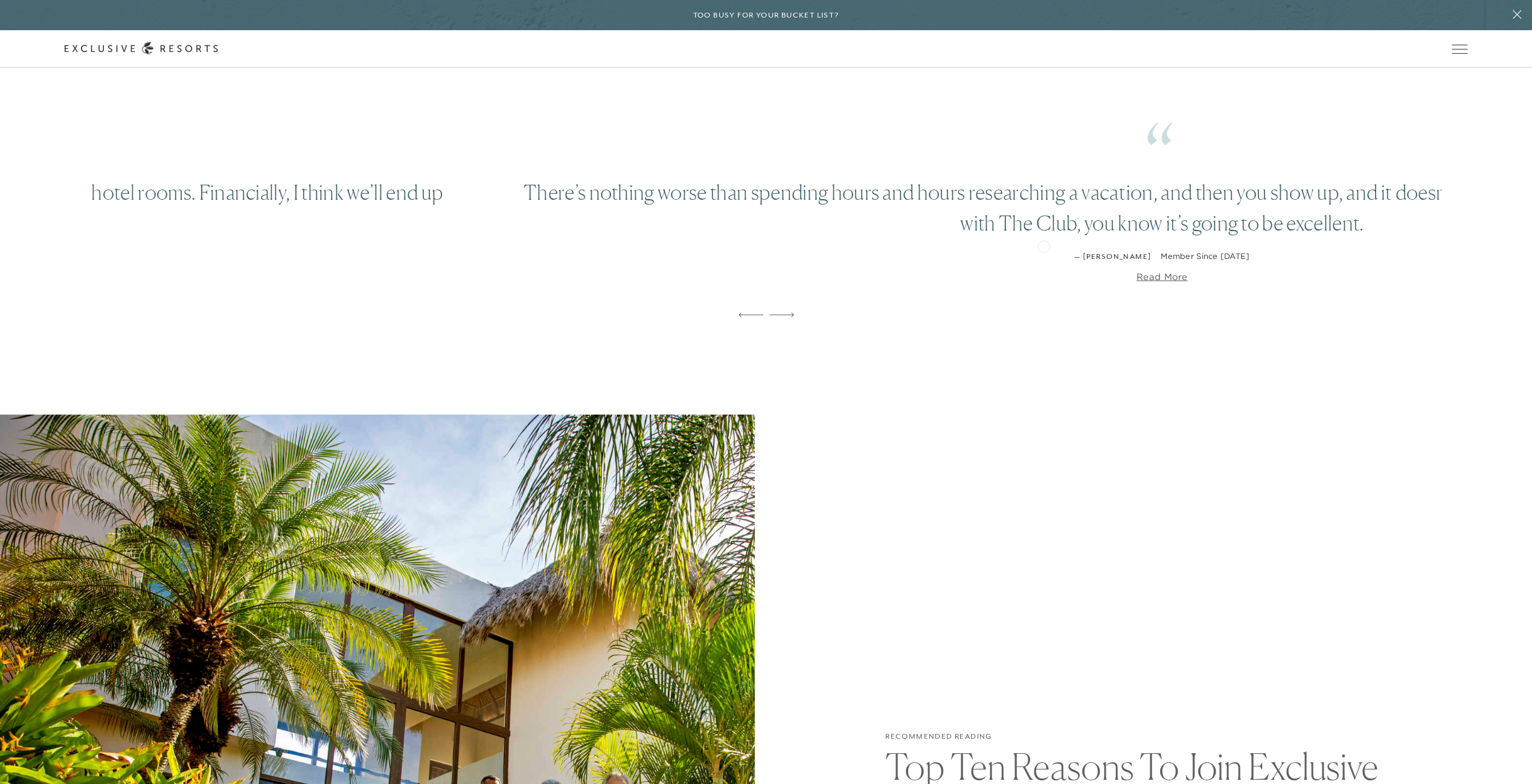
click at [36, 249] on div "We’re already seeing that Exclusive Resorts is significantly less expensive tha…" at bounding box center [766, 207] width 1532 height 246
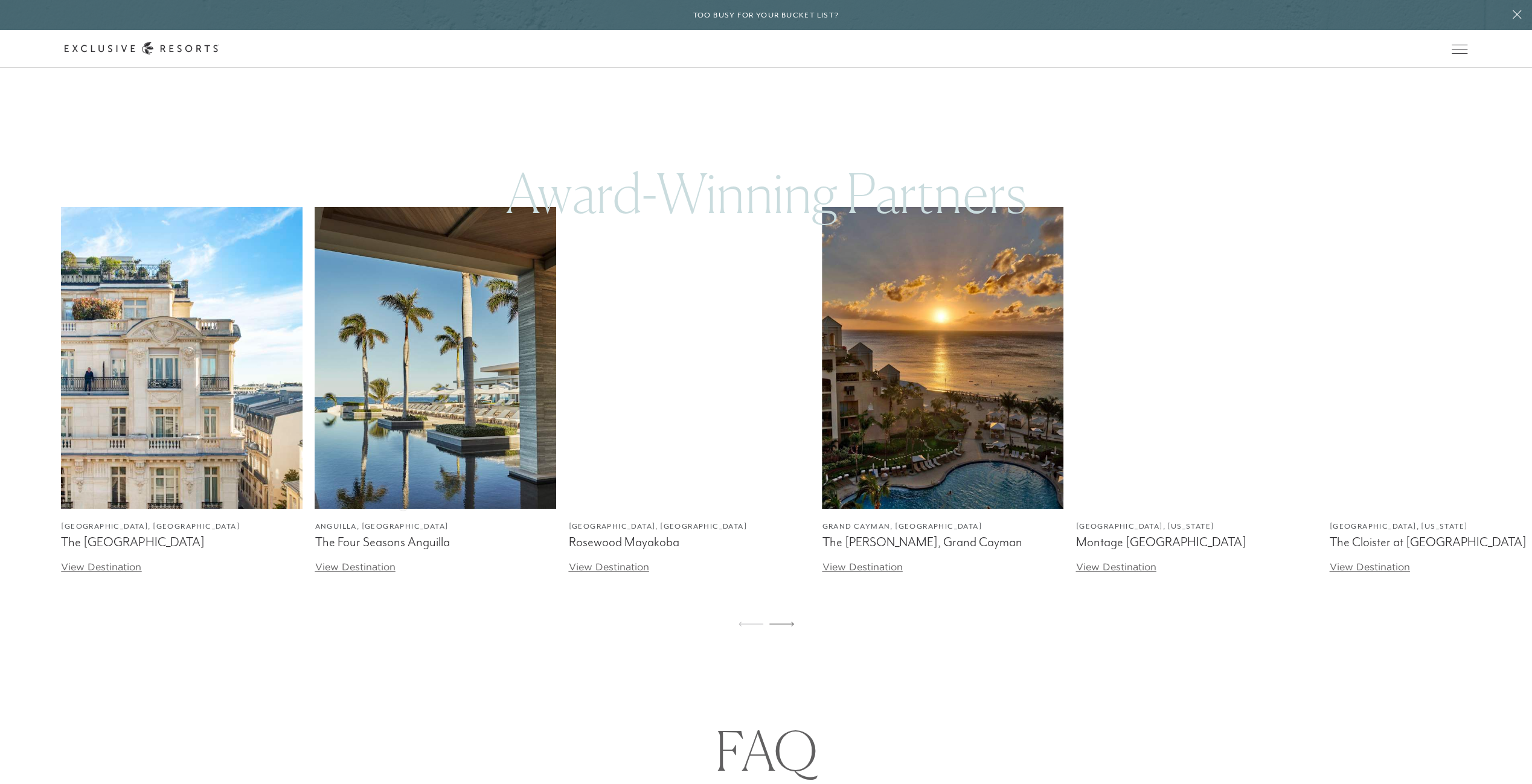
scroll to position [4287, 0]
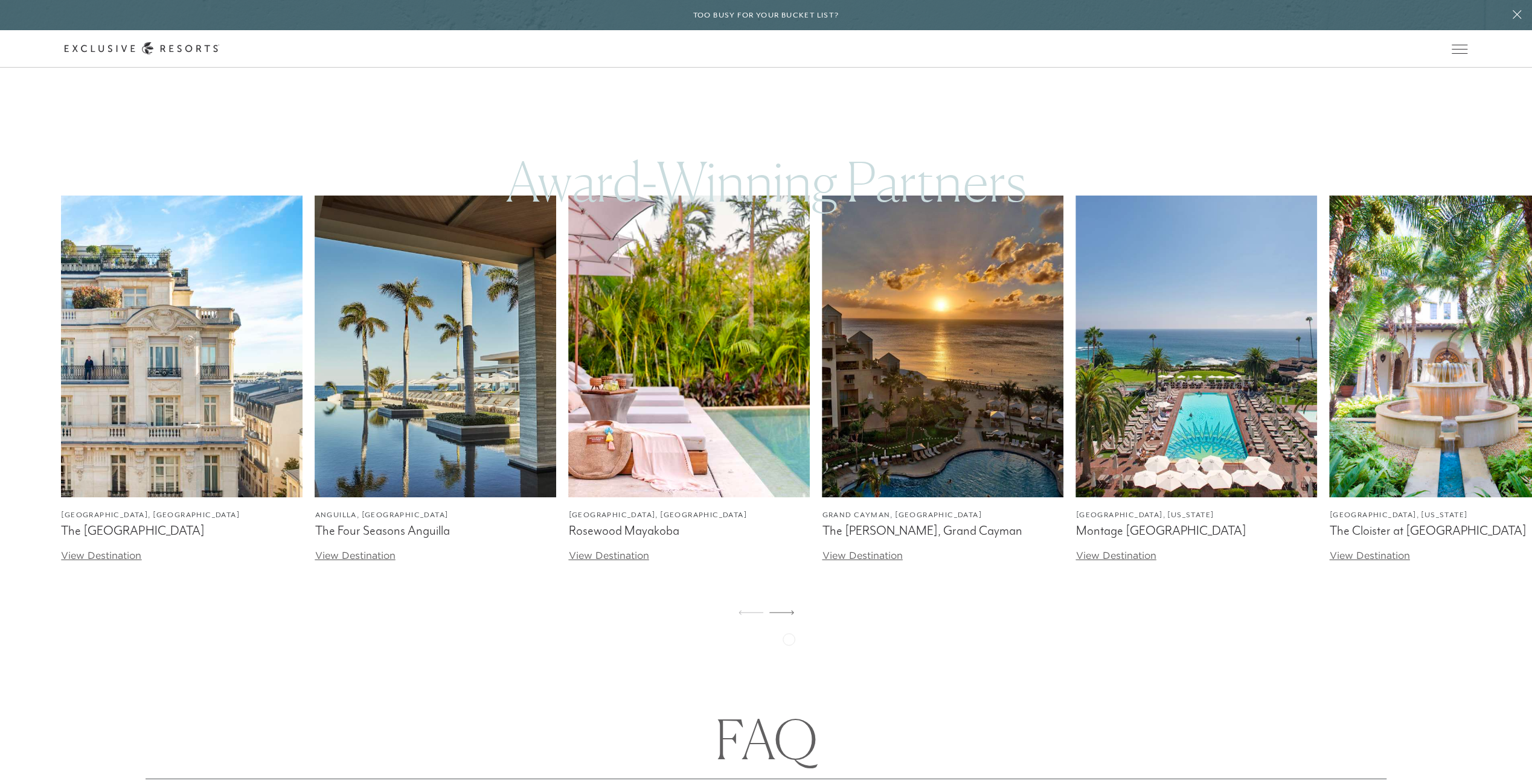
click at [789, 615] on icon at bounding box center [781, 613] width 24 height 5
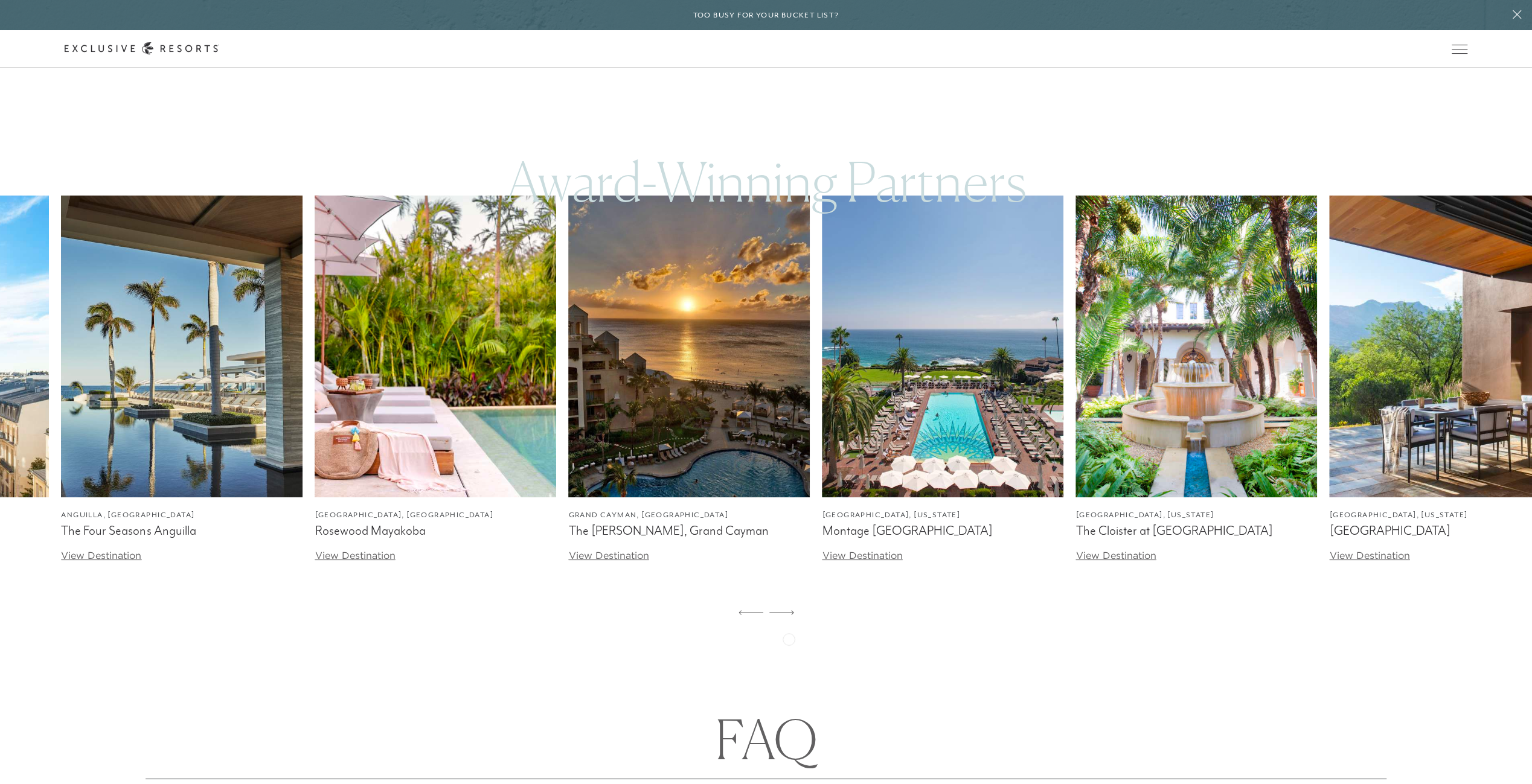
click at [789, 615] on icon at bounding box center [781, 613] width 24 height 5
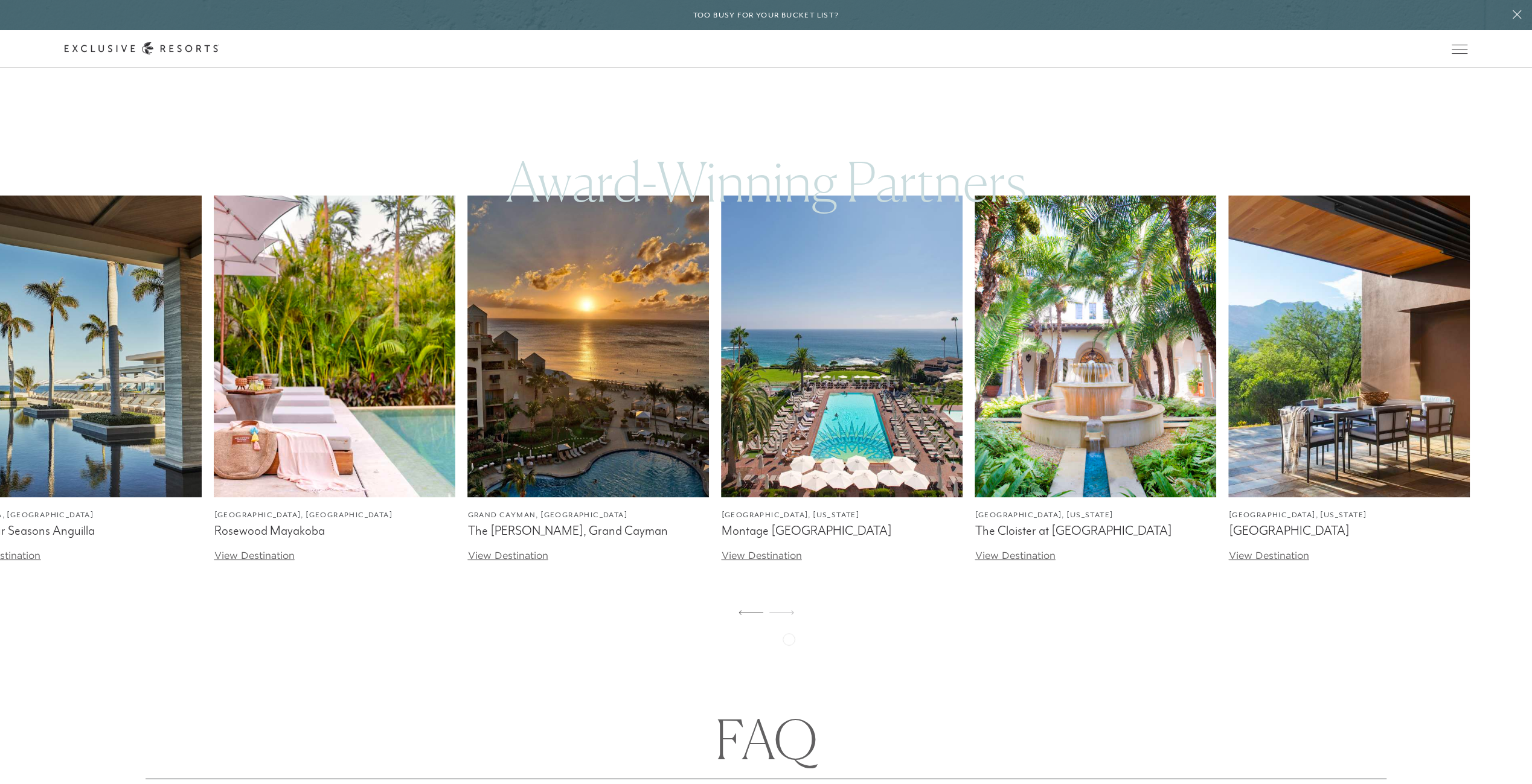
click at [789, 615] on icon at bounding box center [781, 613] width 24 height 5
